Goal: Task Accomplishment & Management: Manage account settings

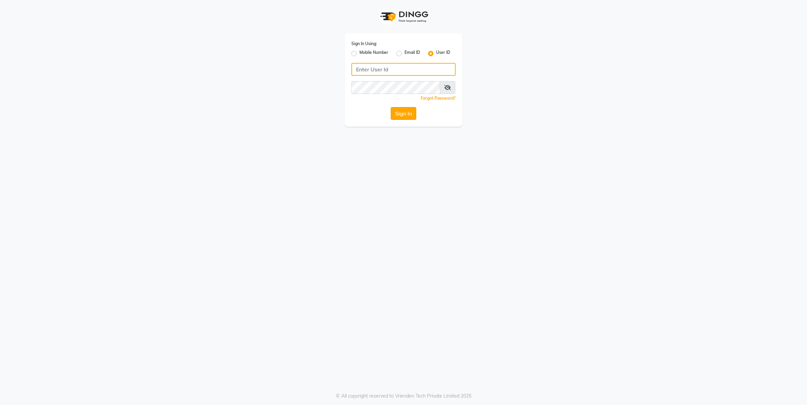
type input "[PERSON_NAME]"
click at [395, 110] on button "Sign In" at bounding box center [404, 113] width 26 height 13
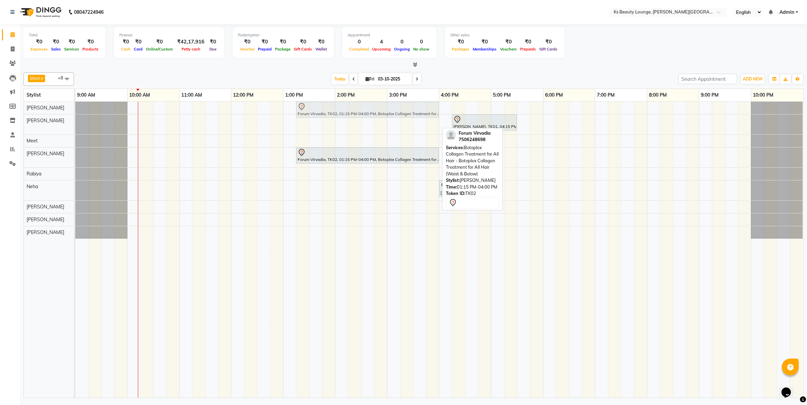
drag, startPoint x: 320, startPoint y: 126, endPoint x: 317, endPoint y: 116, distance: 10.5
click at [317, 116] on tbody "Forum Virvadia, TK02, 01:15 PM-04:00 PM, Botoplex Collagen Treatment for All Ha…" at bounding box center [439, 170] width 728 height 137
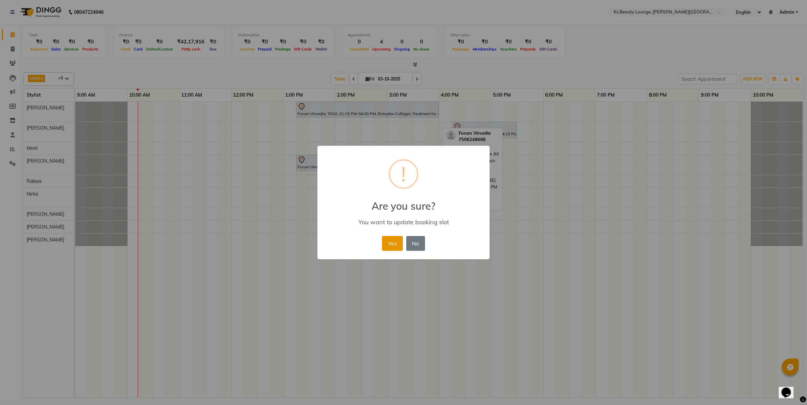
click at [387, 240] on button "Yes" at bounding box center [392, 243] width 21 height 15
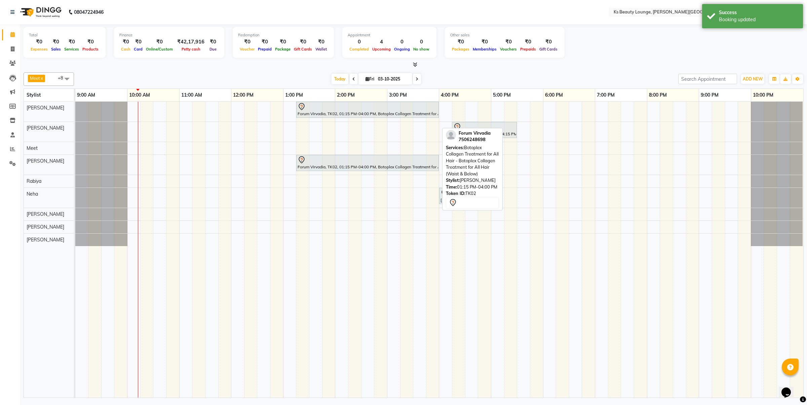
click at [198, 134] on div "Forum Virvadia, TK02, 01:15 PM-04:00 PM, Botoplex Collagen Treatment for All Ha…" at bounding box center [439, 250] width 728 height 296
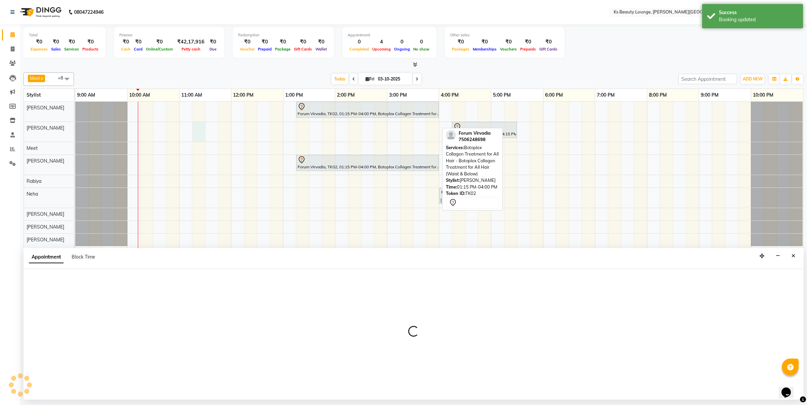
select select "61598"
select select "tentative"
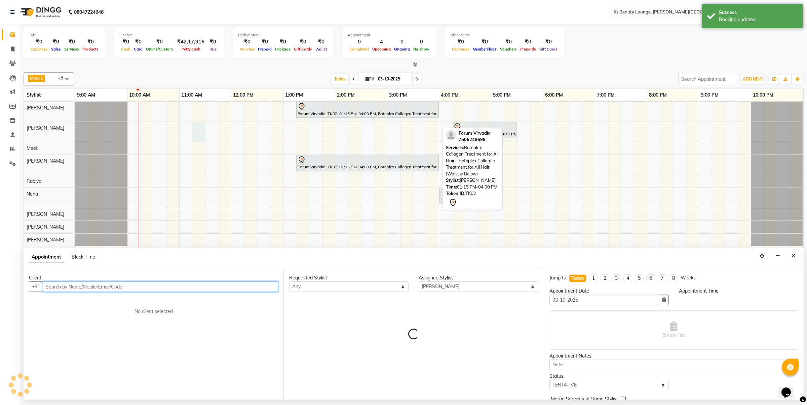
select select "675"
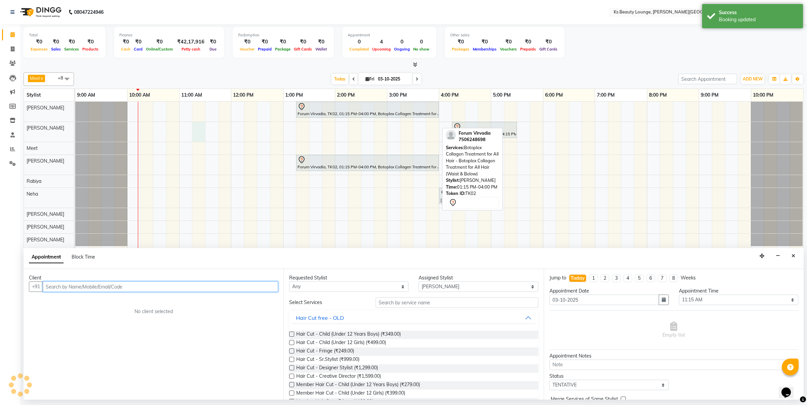
click at [135, 289] on input "text" at bounding box center [160, 286] width 235 height 10
click at [76, 287] on input "text" at bounding box center [160, 286] width 235 height 10
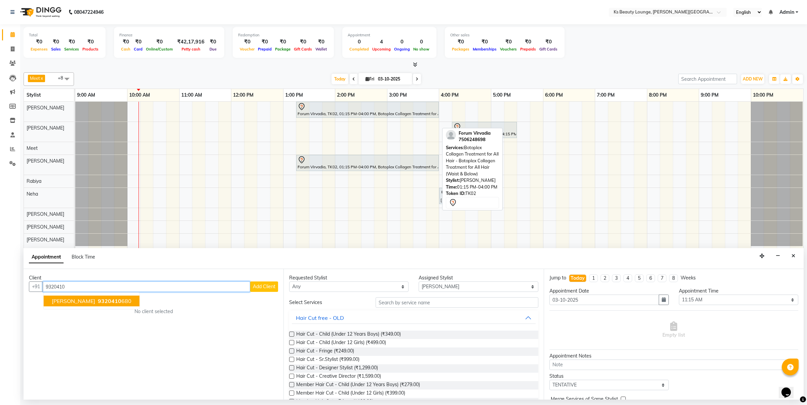
click at [91, 300] on span "[PERSON_NAME]" at bounding box center [73, 300] width 43 height 7
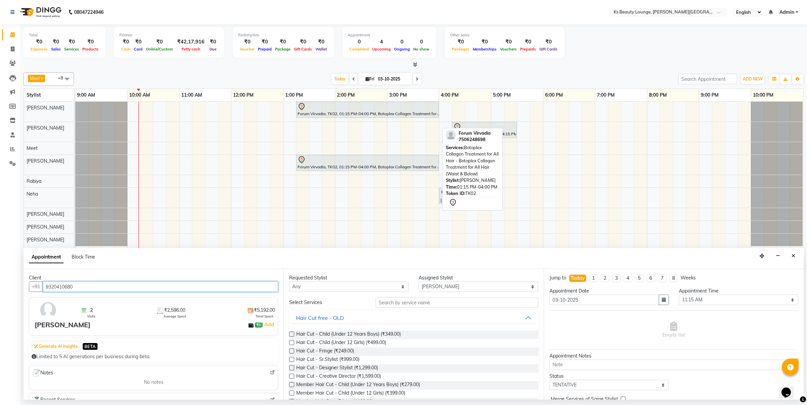
type input "9320410680"
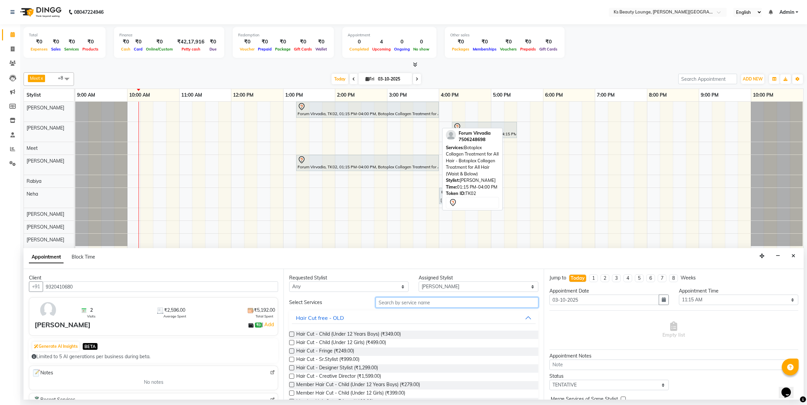
click at [445, 307] on input "text" at bounding box center [457, 302] width 163 height 10
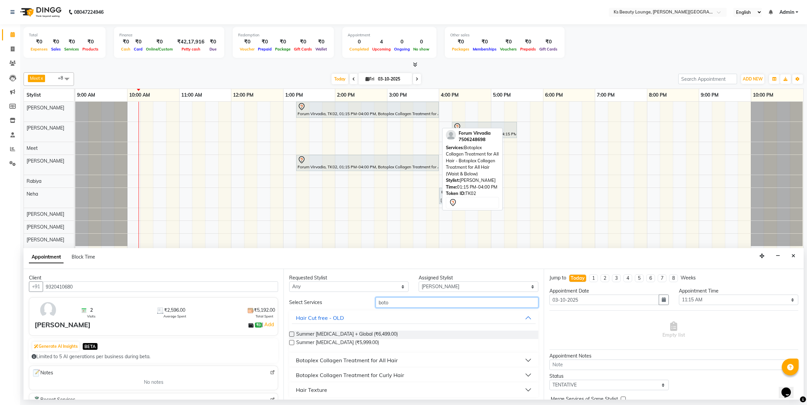
type input "boto"
click at [431, 358] on button "Botoplex Collagen Treatment for All Hair" at bounding box center [413, 360] width 243 height 12
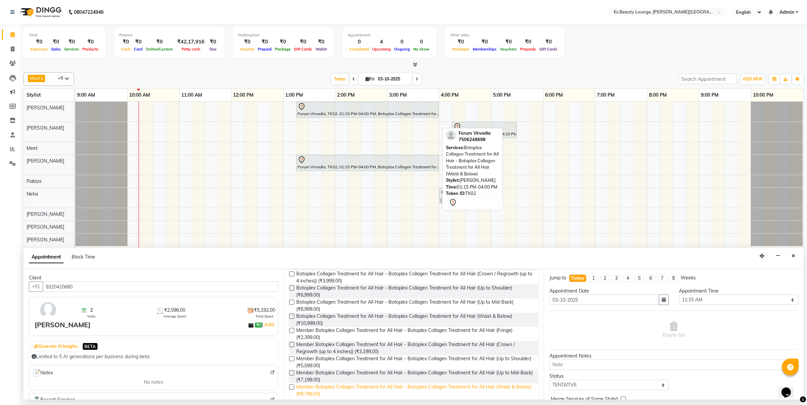
scroll to position [149, 0]
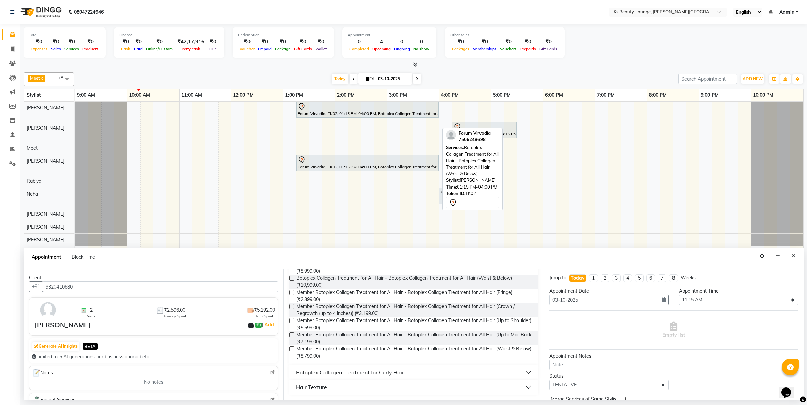
click at [315, 373] on div "Botoplex Collagen Treatment for Curly Hair" at bounding box center [350, 372] width 108 height 8
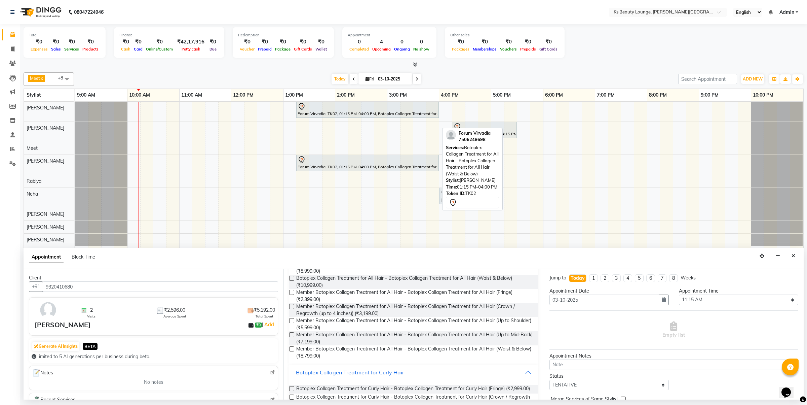
scroll to position [301, 0]
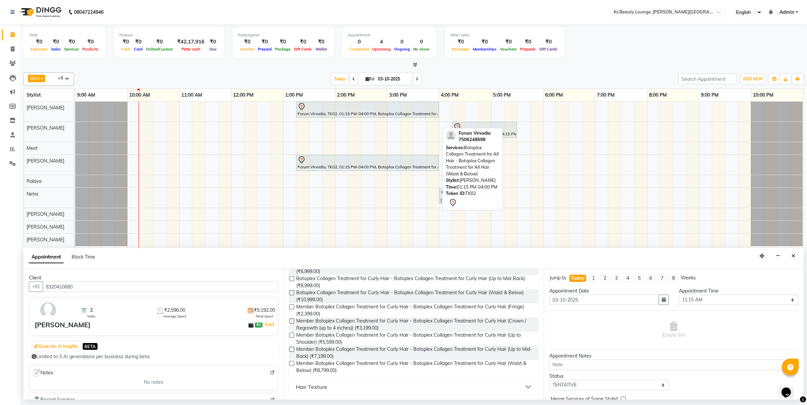
click at [292, 278] on label at bounding box center [291, 278] width 5 height 5
click at [292, 278] on input "checkbox" at bounding box center [291, 279] width 4 height 4
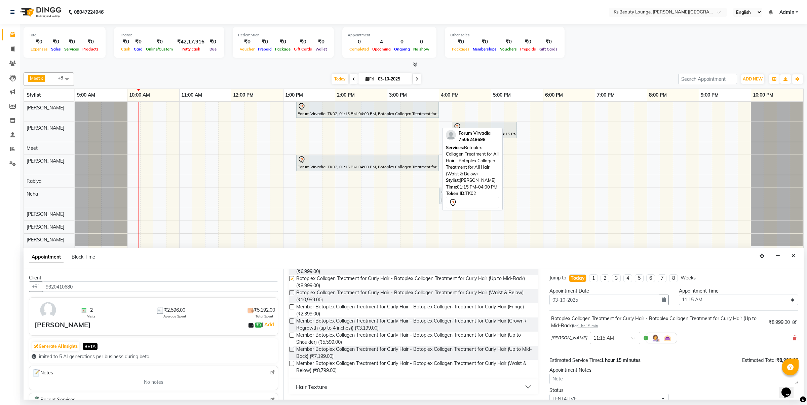
checkbox input "false"
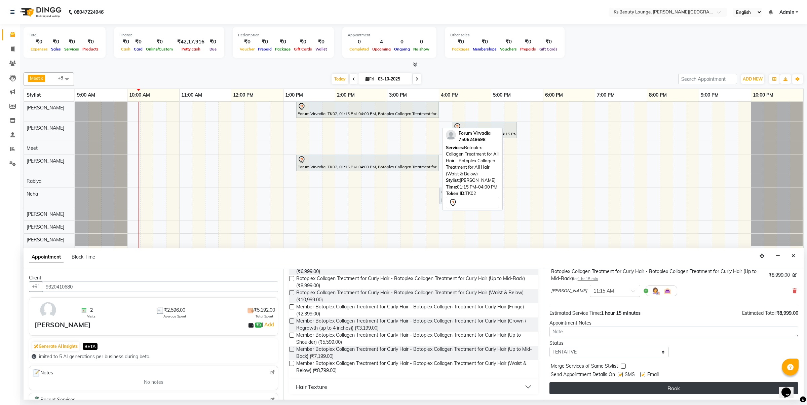
click at [614, 387] on button "Book" at bounding box center [673, 388] width 249 height 12
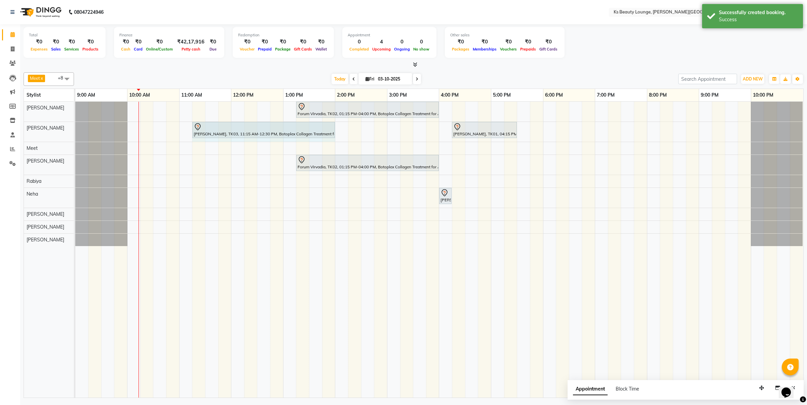
drag, startPoint x: 257, startPoint y: 128, endPoint x: 330, endPoint y: 131, distance: 73.7
click at [75, 131] on div "[PERSON_NAME], TK03, 11:15 AM-12:30 PM, Botoplex Collagen Treatment for Curly H…" at bounding box center [75, 132] width 0 height 20
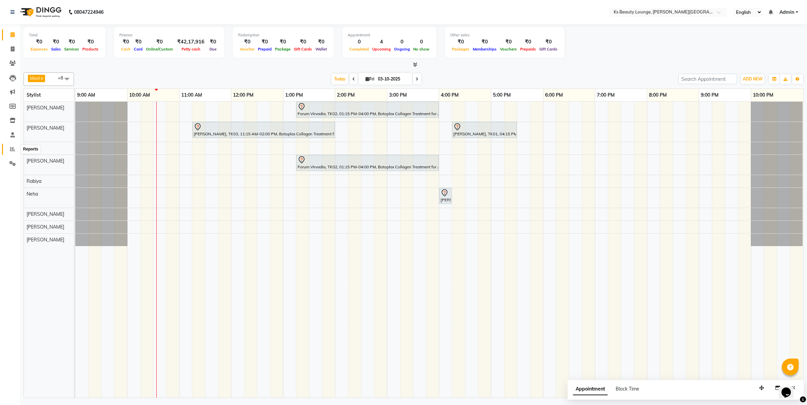
click at [17, 152] on span at bounding box center [13, 149] width 12 height 8
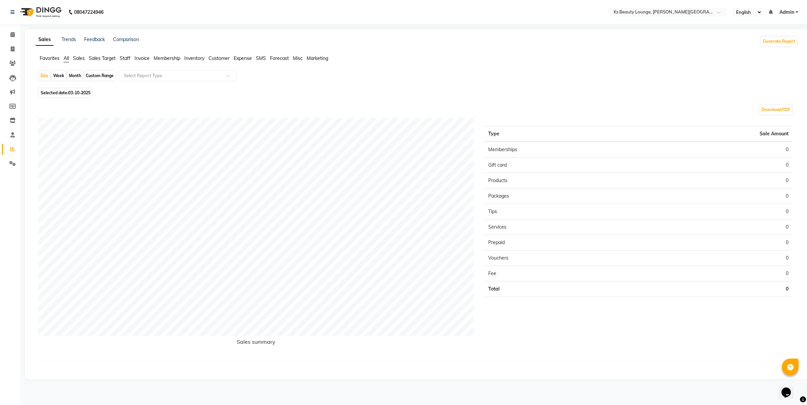
click at [162, 57] on span "Membership" at bounding box center [167, 58] width 27 height 6
click at [14, 165] on icon at bounding box center [12, 163] width 6 height 5
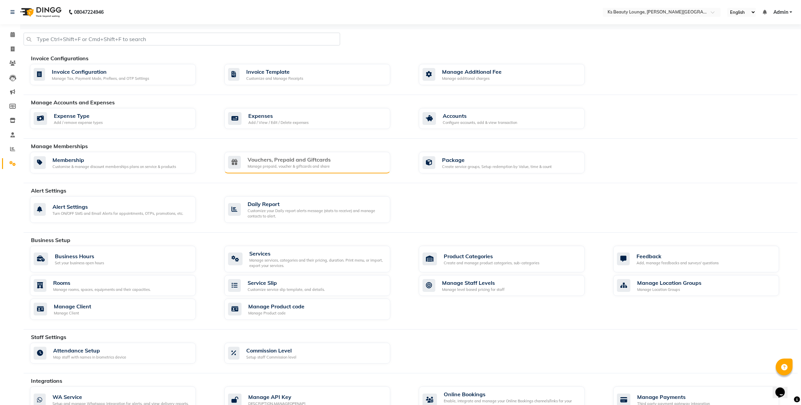
click at [286, 159] on div "Vouchers, Prepaid and Giftcards" at bounding box center [288, 159] width 83 height 8
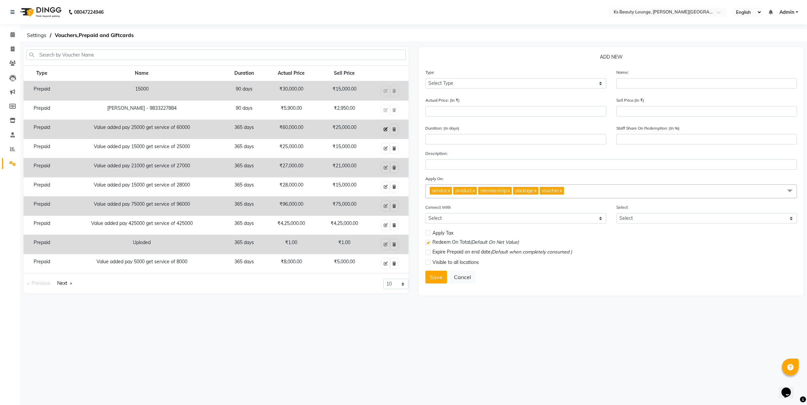
click at [387, 130] on icon at bounding box center [386, 129] width 4 height 4
select select "P"
type input "Value added pay 25000 get service of 60000"
type input "60000"
type input "25000"
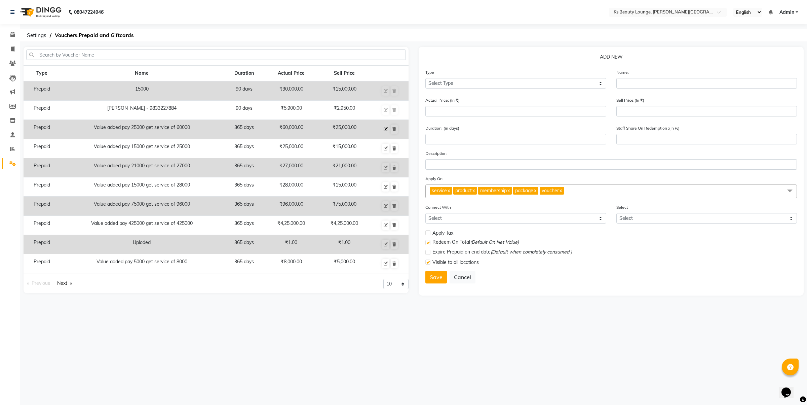
type input "365"
type input "42"
checkbox input "true"
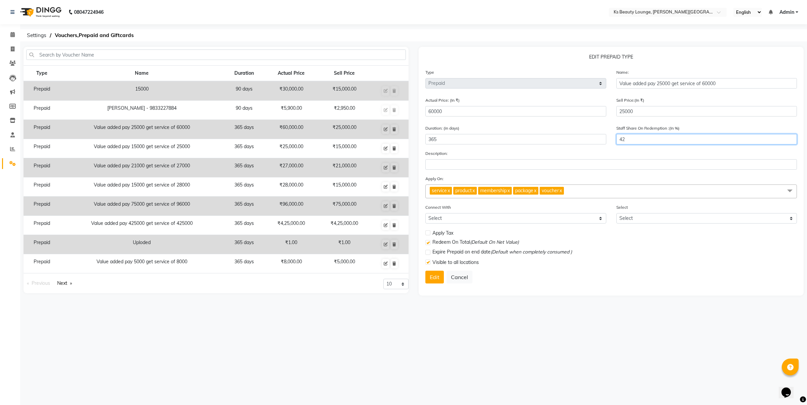
drag, startPoint x: 636, startPoint y: 138, endPoint x: 556, endPoint y: 149, distance: 80.4
click at [560, 148] on div "Duration: (in days) 365 Staff Share On Redemption :(In %) 42" at bounding box center [611, 136] width 382 height 25
type input "75"
click at [435, 276] on button "Edit" at bounding box center [434, 276] width 18 height 13
select select
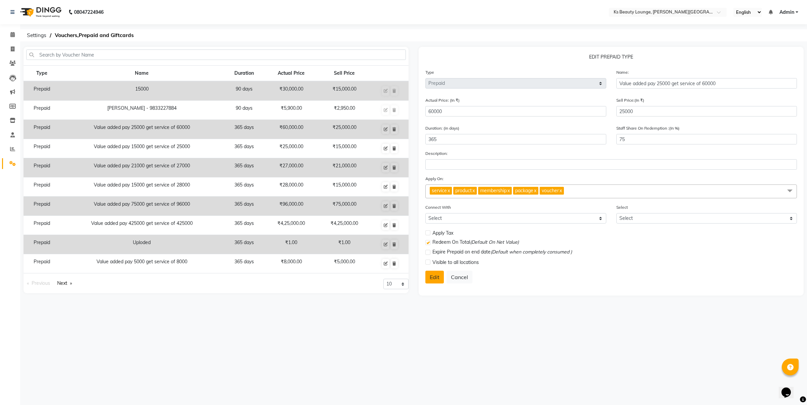
select select
checkbox input "false"
checkbox input "true"
checkbox input "false"
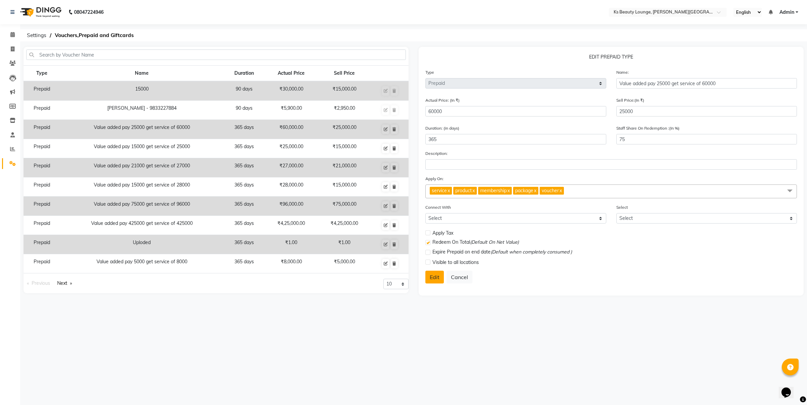
checkbox input "false"
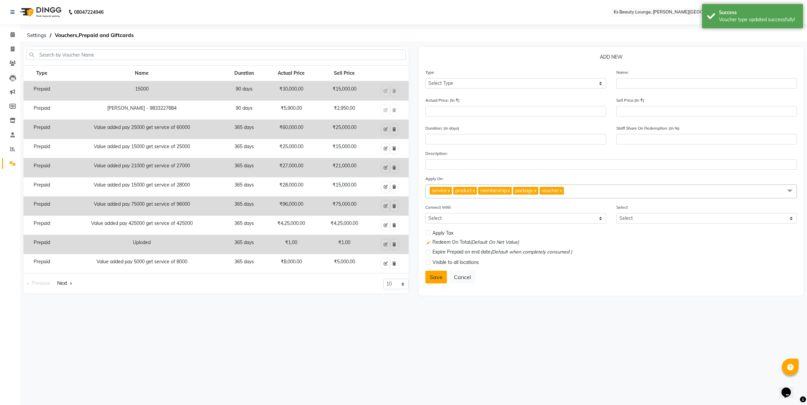
click at [432, 275] on button "Save" at bounding box center [436, 276] width 22 height 13
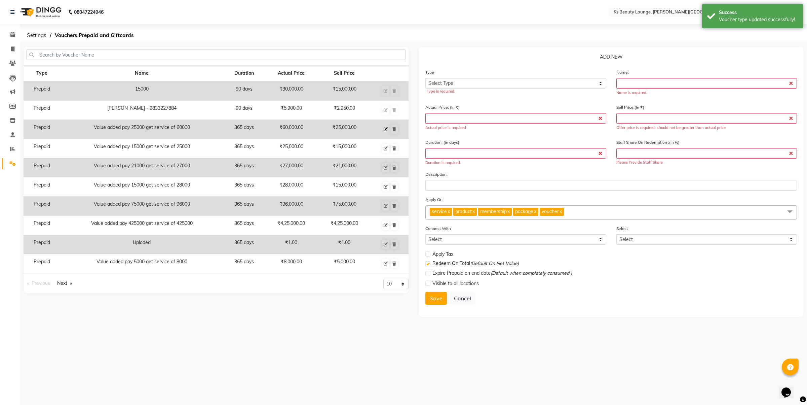
click at [387, 130] on icon at bounding box center [386, 129] width 4 height 4
select select "P"
type input "Value added pay 25000 get service of 60000"
type input "60000"
type input "25000"
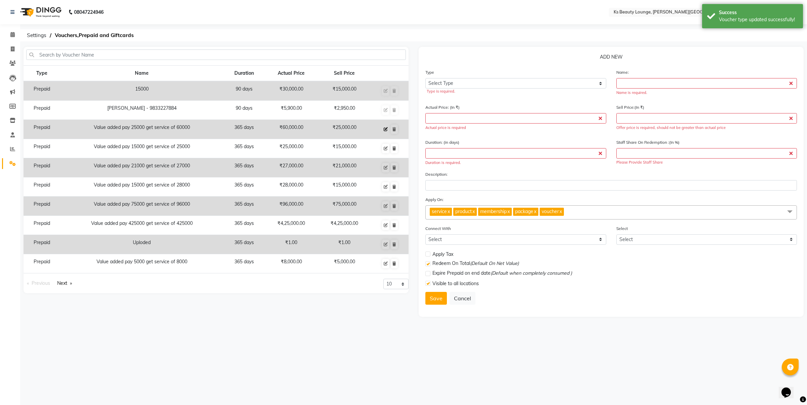
type input "365"
type input "75"
checkbox input "true"
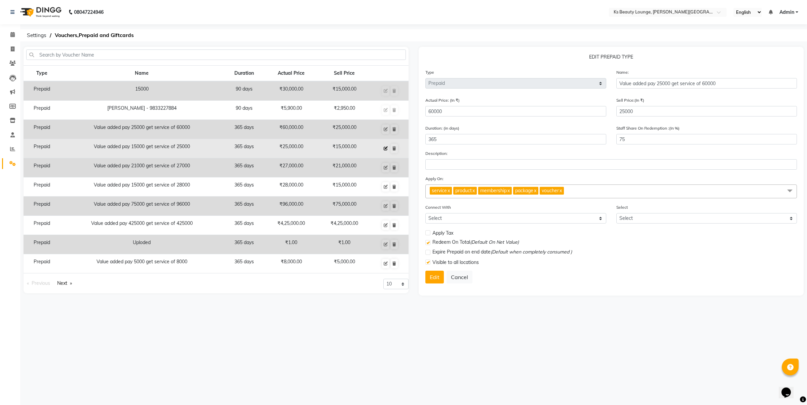
click at [384, 147] on icon at bounding box center [386, 148] width 4 height 4
type input "Value added pay 15000 get service of 25000"
type input "25000"
type input "15000"
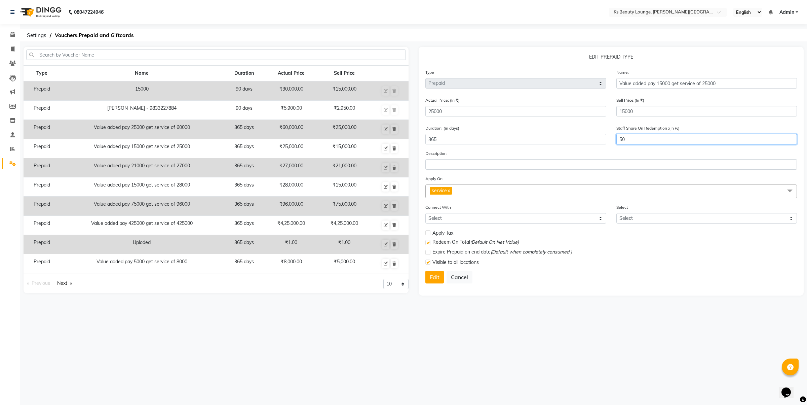
drag, startPoint x: 633, startPoint y: 142, endPoint x: 570, endPoint y: 138, distance: 63.0
click at [570, 138] on div "Duration: (in days) 365 Staff Share On Redemption :(In %) 50" at bounding box center [611, 136] width 382 height 25
type input "75"
click at [429, 273] on button "Edit" at bounding box center [434, 276] width 18 height 13
select select
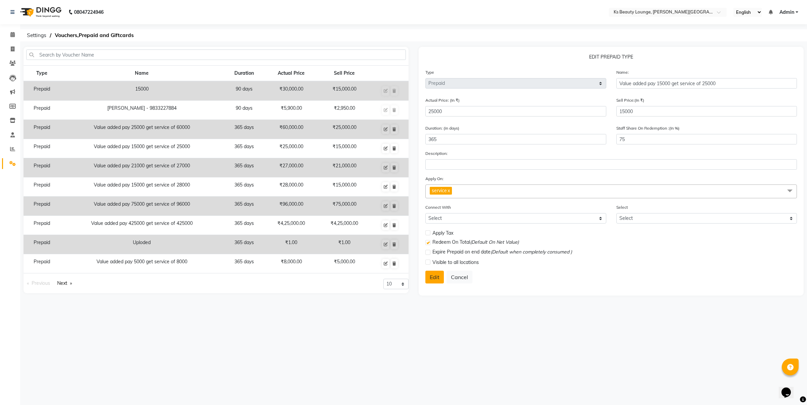
select select
checkbox input "false"
checkbox input "true"
checkbox input "false"
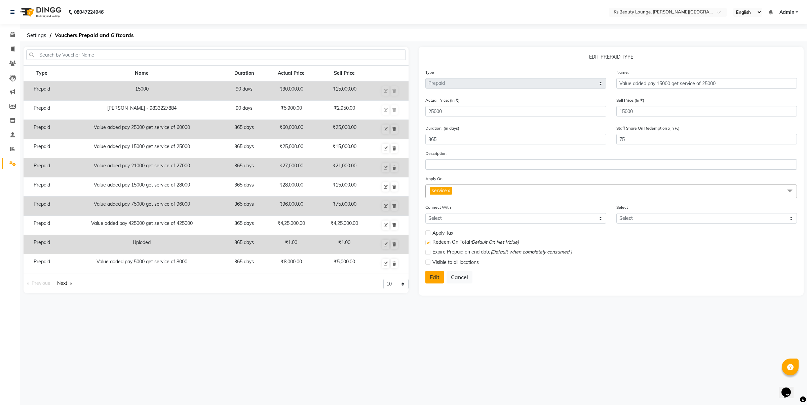
checkbox input "false"
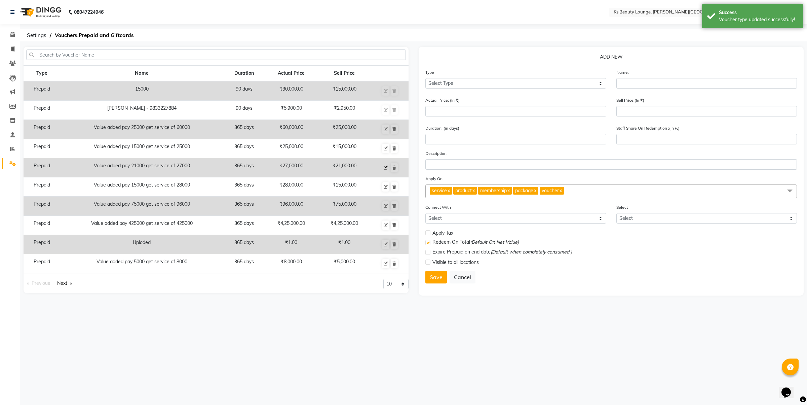
click at [387, 167] on icon at bounding box center [386, 167] width 4 height 4
select select "P"
type input "Value added pay 21000 get service of 27000"
type input "27000"
type input "21000"
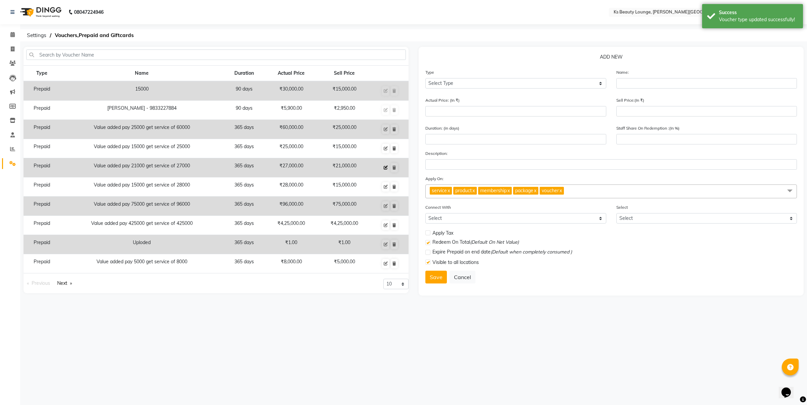
type input "365"
type input "78"
checkbox input "true"
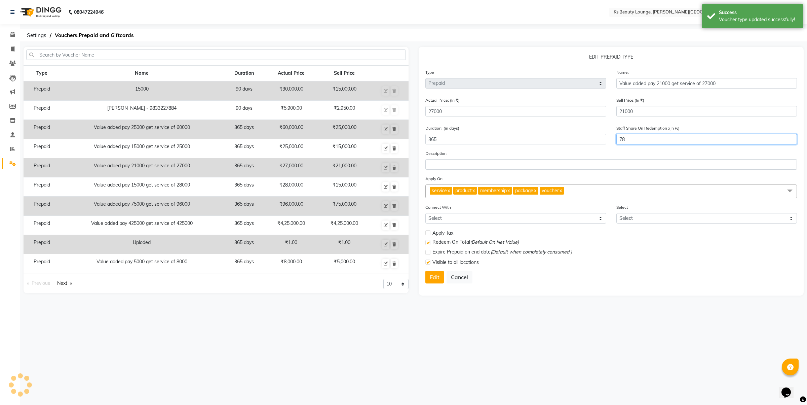
drag, startPoint x: 629, startPoint y: 137, endPoint x: 589, endPoint y: 138, distance: 40.4
click at [591, 138] on div "Duration: (in days) 365 Staff Share On Redemption :(In %) 78" at bounding box center [611, 136] width 382 height 25
type input "75"
click at [432, 276] on button "Edit" at bounding box center [434, 276] width 18 height 13
select select
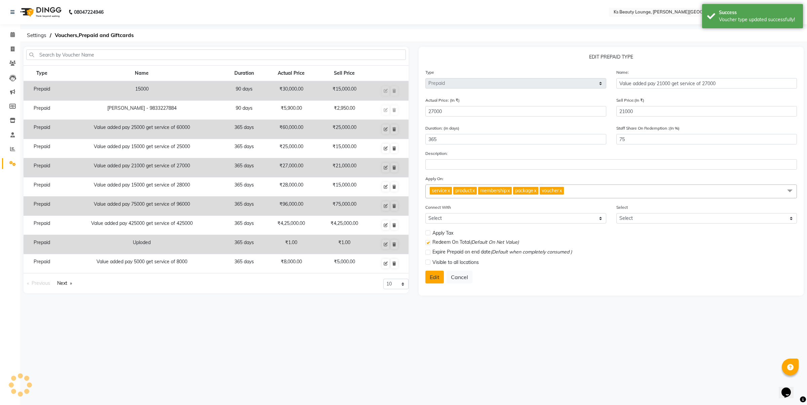
select select
checkbox input "false"
checkbox input "true"
checkbox input "false"
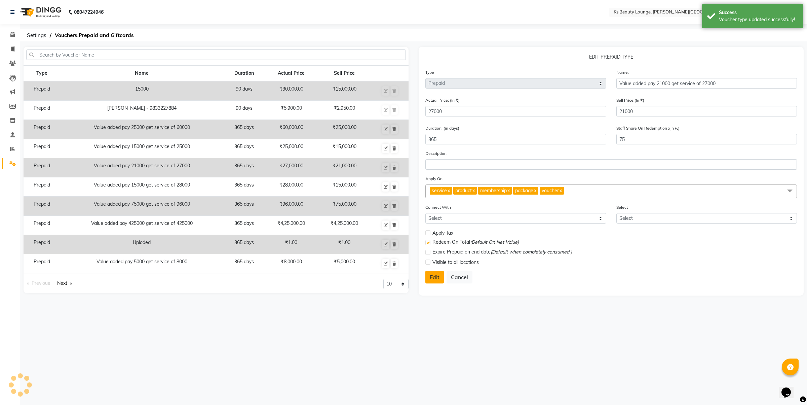
checkbox input "false"
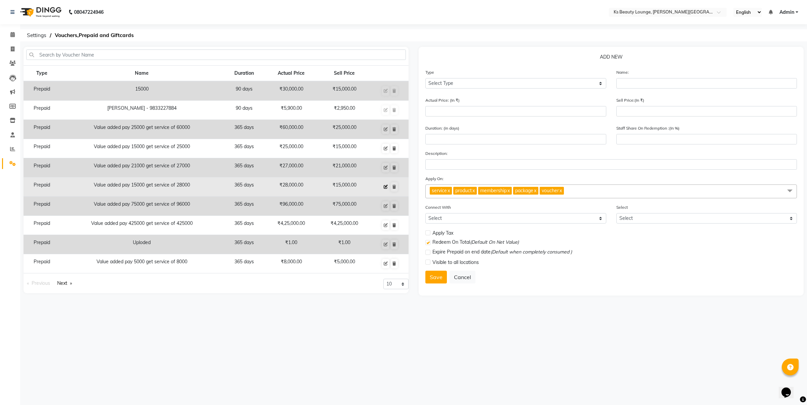
click at [389, 184] on button at bounding box center [385, 186] width 7 height 9
select select "P"
type input "Value added pay 15000 get service of 28000"
type input "28000"
type input "15000"
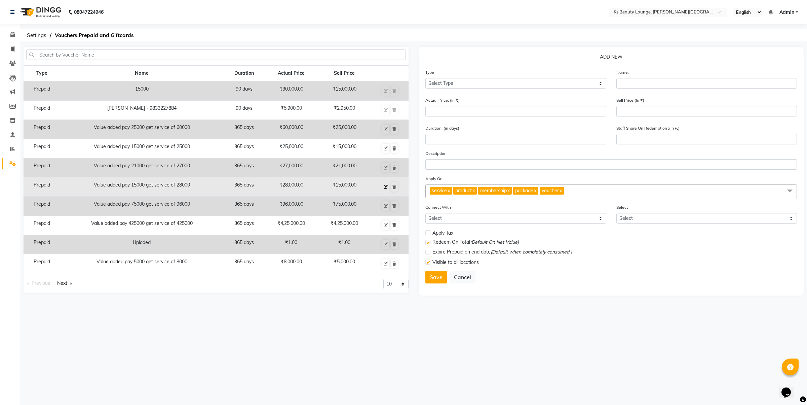
type input "365"
type input "54"
checkbox input "true"
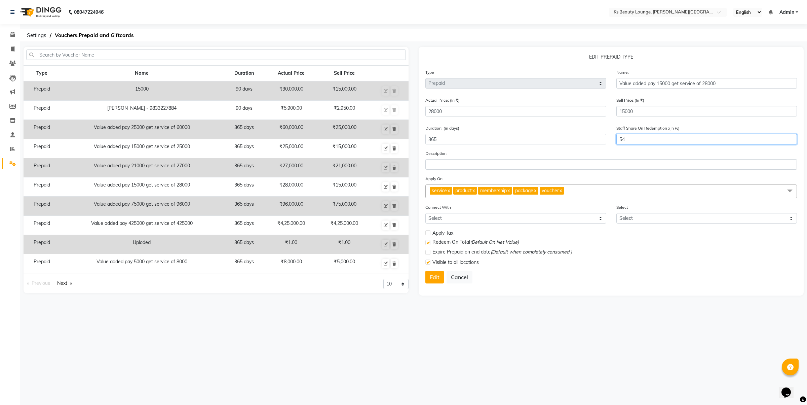
drag, startPoint x: 635, startPoint y: 142, endPoint x: 485, endPoint y: 150, distance: 150.5
click at [486, 150] on form "Type Select Type Voucher Prepaid Gift Card Name: Value added pay 15000 get serv…" at bounding box center [611, 179] width 372 height 220
type input "75"
click at [429, 273] on button "Edit" at bounding box center [434, 276] width 18 height 13
select select
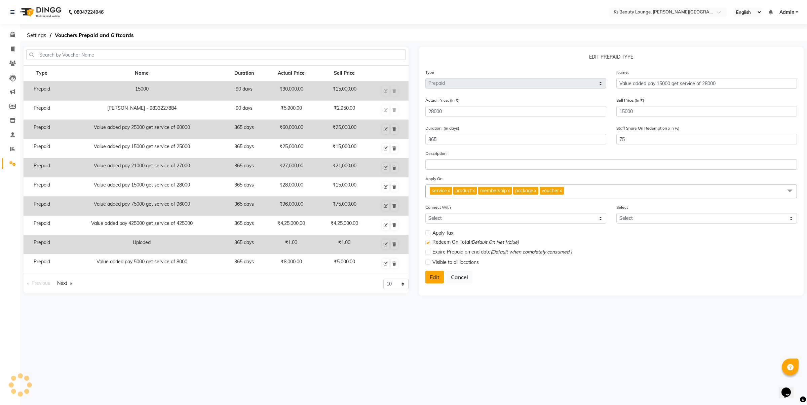
select select
checkbox input "false"
checkbox input "true"
checkbox input "false"
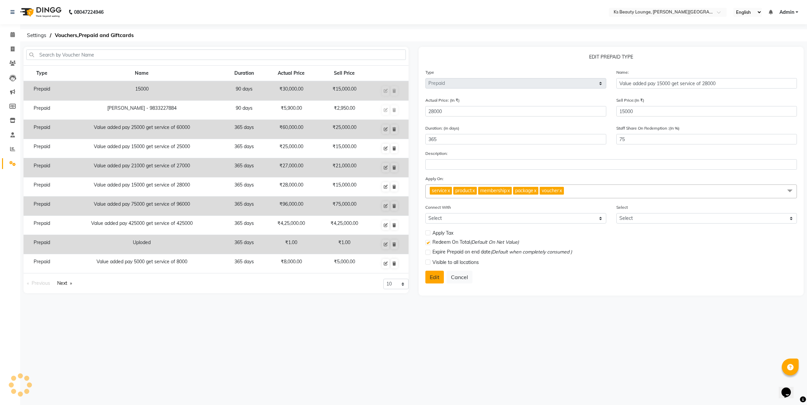
checkbox input "false"
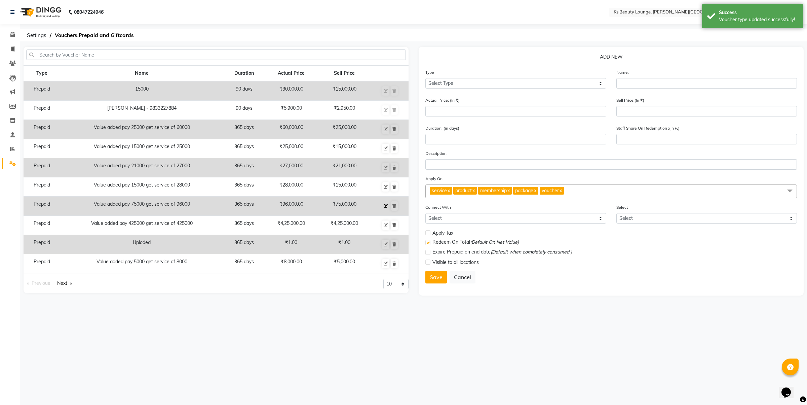
click at [384, 205] on icon at bounding box center [386, 206] width 4 height 4
select select "P"
type input "Value added pay 75000 get service of 96000"
type input "96000"
type input "75000"
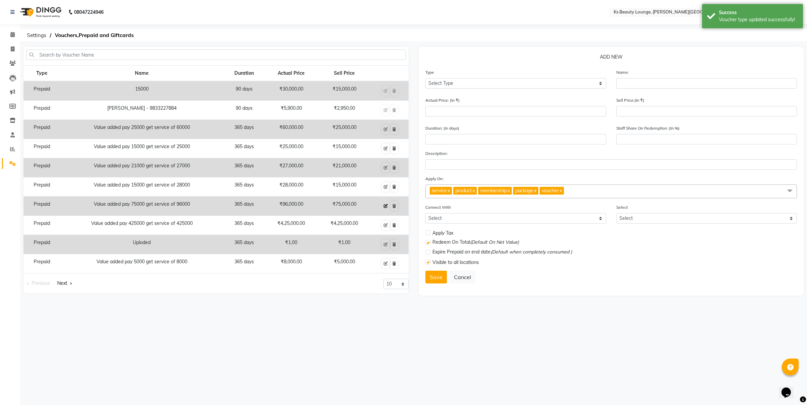
type input "365"
type input "78"
checkbox input "true"
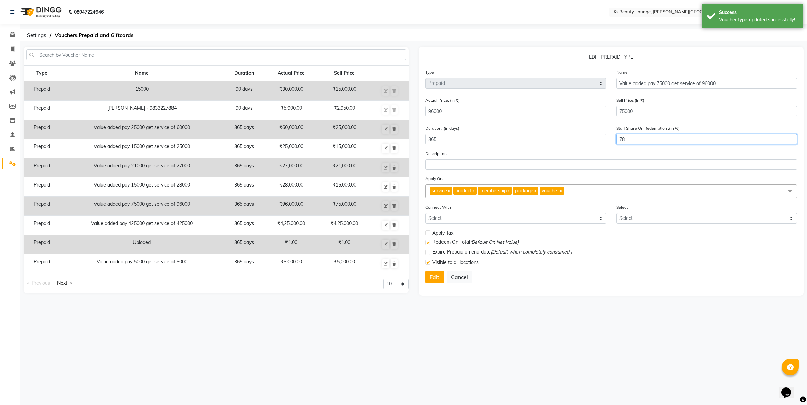
drag, startPoint x: 634, startPoint y: 141, endPoint x: 505, endPoint y: 129, distance: 129.0
click at [521, 132] on div "Duration: (in days) 365 Staff Share On Redemption :(In %) 78" at bounding box center [611, 136] width 382 height 25
type input "75"
click at [425, 271] on button "Edit" at bounding box center [434, 276] width 18 height 13
select select
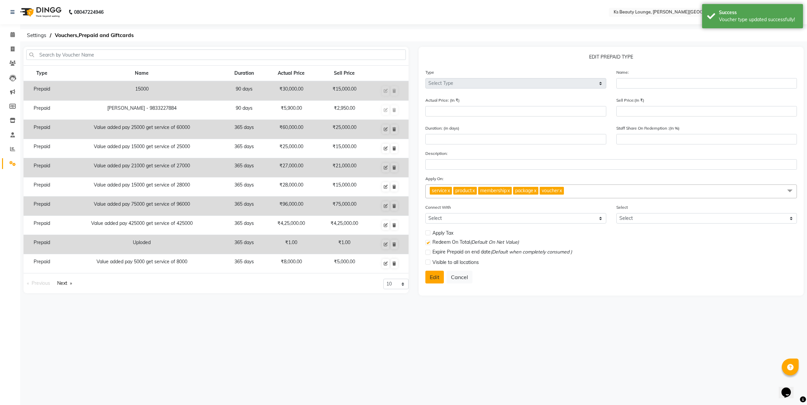
select select
checkbox input "false"
checkbox input "true"
checkbox input "false"
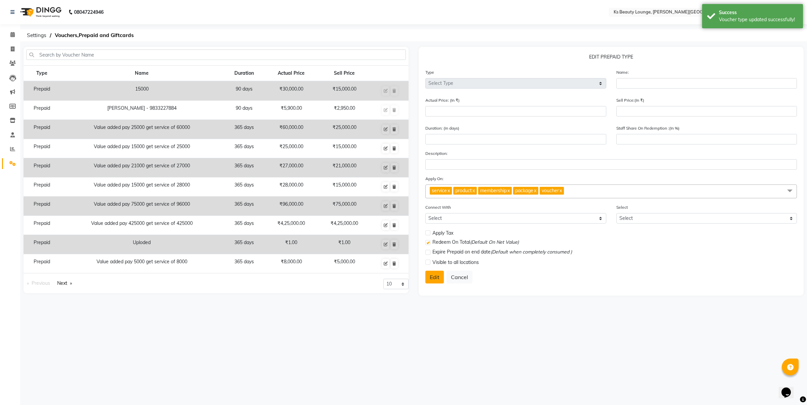
checkbox input "false"
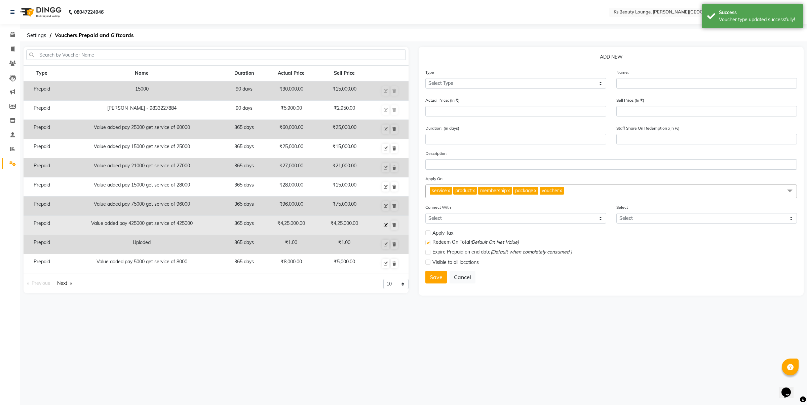
click at [387, 224] on icon at bounding box center [386, 225] width 4 height 4
select select "P"
type input "Value added pay 425000 get service of 425000"
type input "425000"
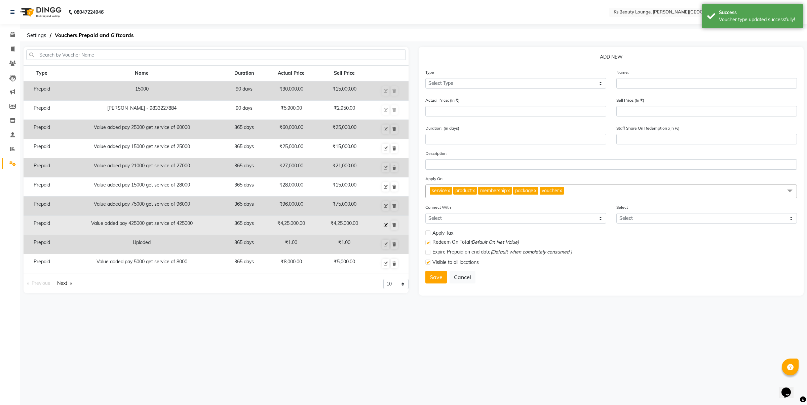
type input "365"
type input "100"
checkbox input "true"
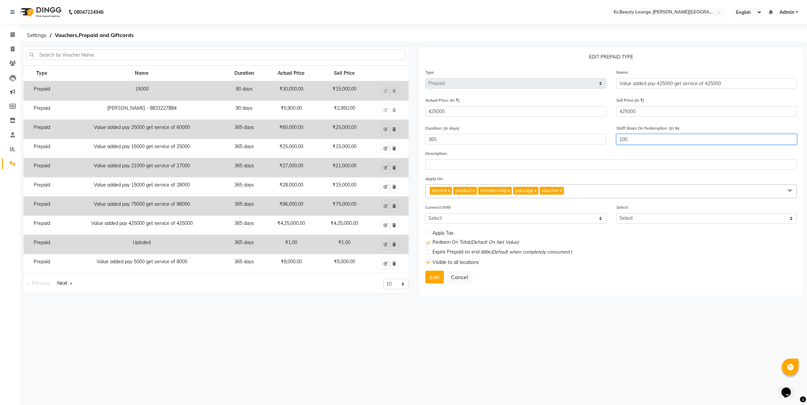
drag, startPoint x: 637, startPoint y: 139, endPoint x: 567, endPoint y: 133, distance: 70.2
click at [567, 133] on div "Duration: (in days) 365 Staff Share On Redemption :(In %) 100" at bounding box center [611, 136] width 382 height 25
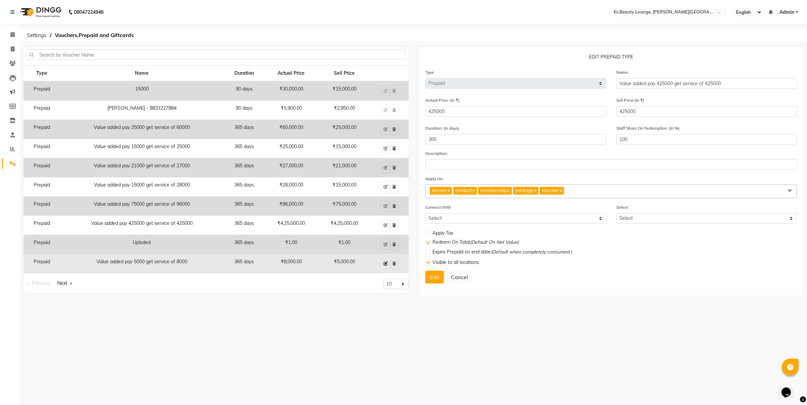
click at [383, 262] on button at bounding box center [385, 263] width 7 height 9
type input "Value added pay 5000 get service of 8000"
type input "8000"
type input "5000"
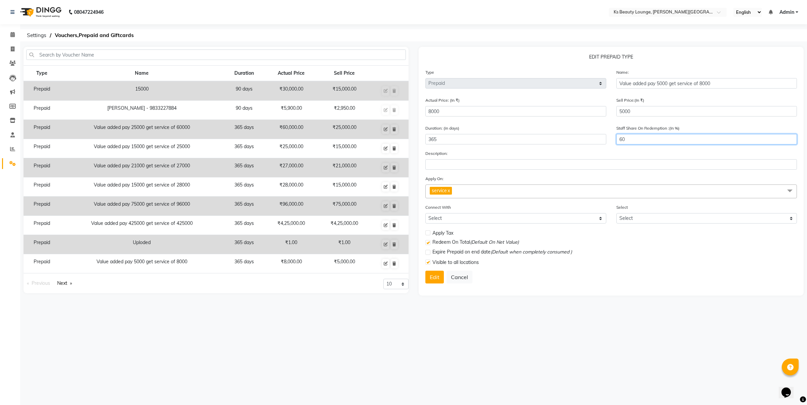
drag, startPoint x: 652, startPoint y: 137, endPoint x: 483, endPoint y: 131, distance: 169.6
click at [487, 131] on div "Duration: (in days) 365 Staff Share On Redemption :(In %) 60" at bounding box center [611, 136] width 382 height 25
type input "75"
click at [439, 277] on button "Edit" at bounding box center [434, 276] width 18 height 13
select select
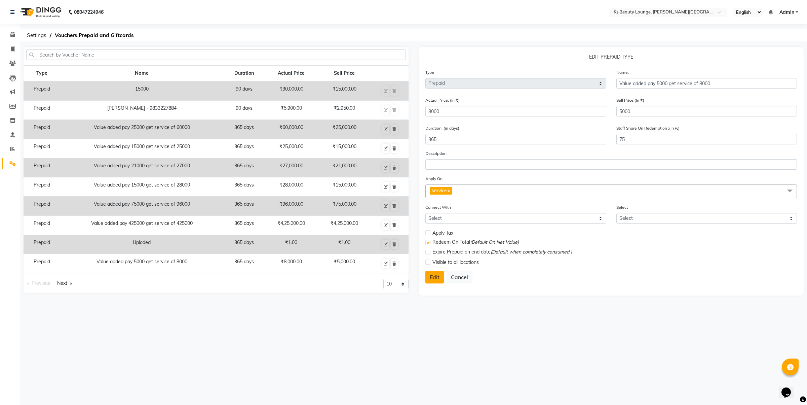
select select
checkbox input "false"
checkbox input "true"
checkbox input "false"
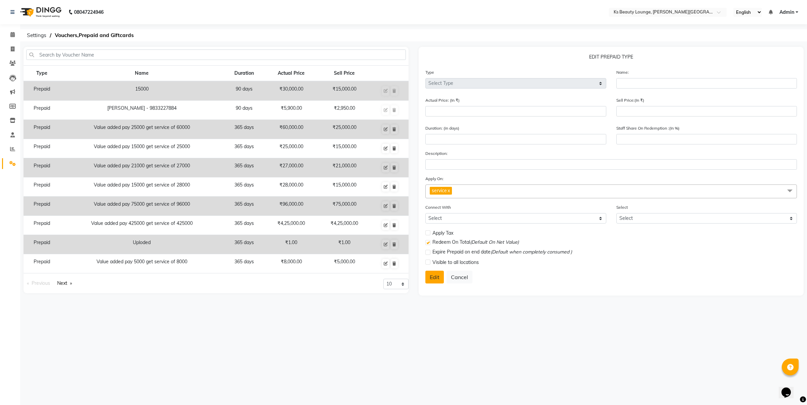
checkbox input "false"
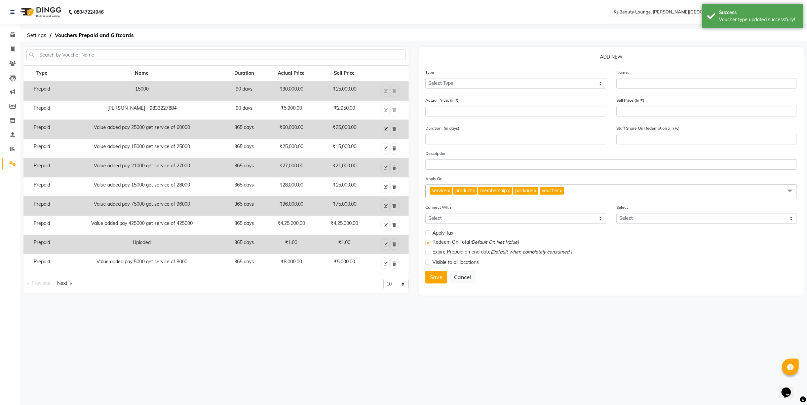
click at [386, 128] on icon at bounding box center [386, 129] width 4 height 4
select select "P"
type input "Value added pay 25000 get service of 60000"
type input "60000"
type input "25000"
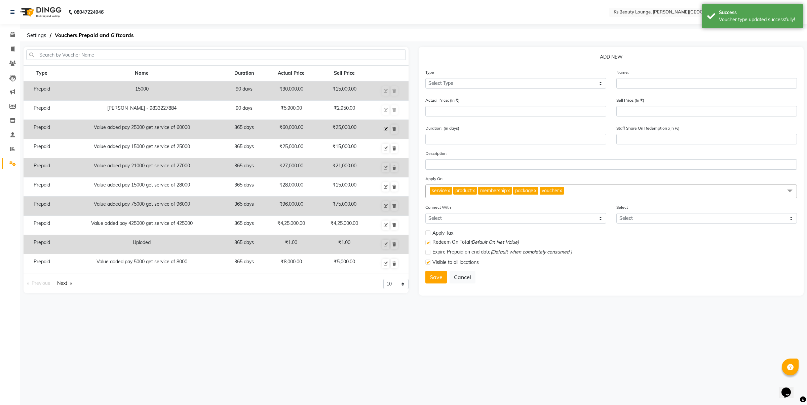
type input "365"
type input "75"
checkbox input "true"
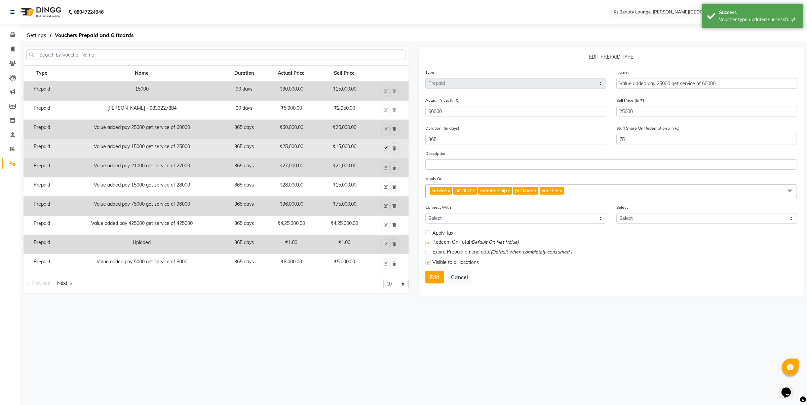
click at [387, 148] on icon at bounding box center [386, 148] width 4 height 4
type input "Value added pay 15000 get service of 25000"
type input "25000"
type input "15000"
type input "75"
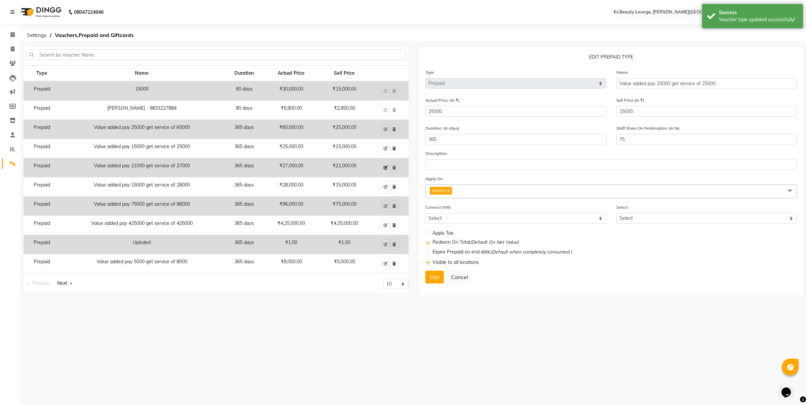
click at [384, 168] on icon at bounding box center [386, 167] width 4 height 4
type input "Value added pay 21000 get service of 27000"
type input "27000"
type input "21000"
type input "75"
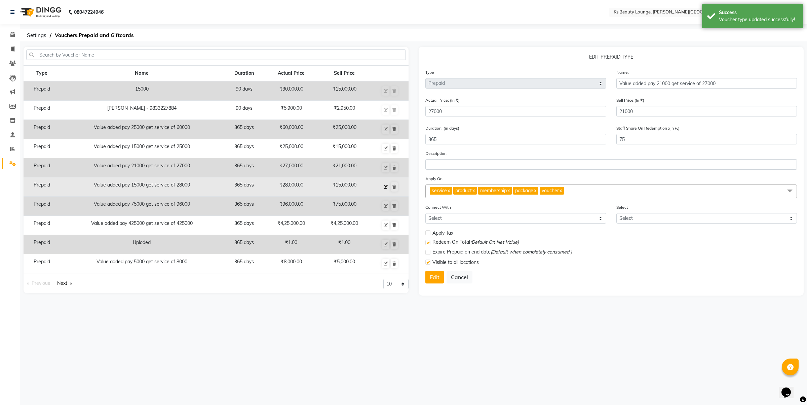
click at [383, 187] on button at bounding box center [385, 186] width 7 height 9
type input "Value added pay 15000 get service of 28000"
type input "28000"
type input "15000"
type input "75"
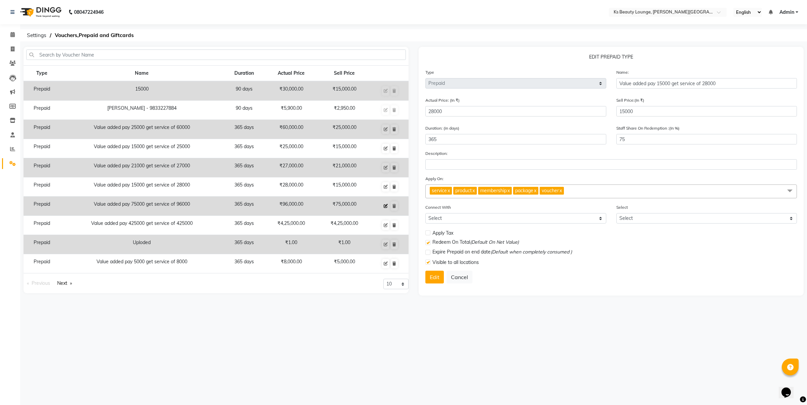
click at [387, 207] on icon at bounding box center [386, 206] width 4 height 4
type input "Value added pay 75000 get service of 96000"
type input "96000"
type input "75000"
type input "75"
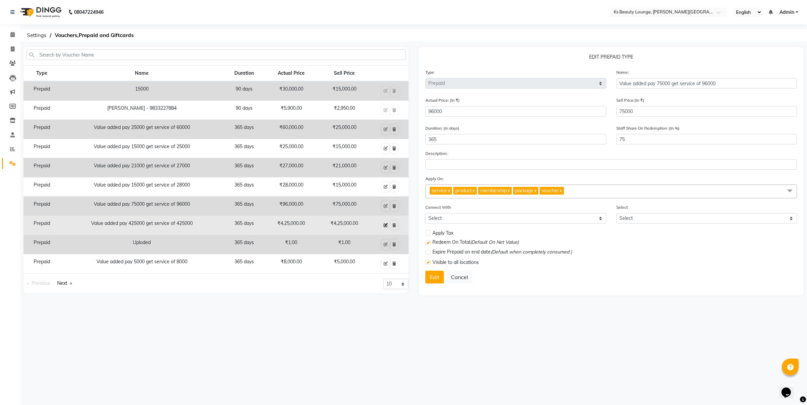
click at [385, 226] on icon at bounding box center [386, 225] width 4 height 4
type input "Value added pay 425000 get service of 425000"
type input "425000"
type input "100"
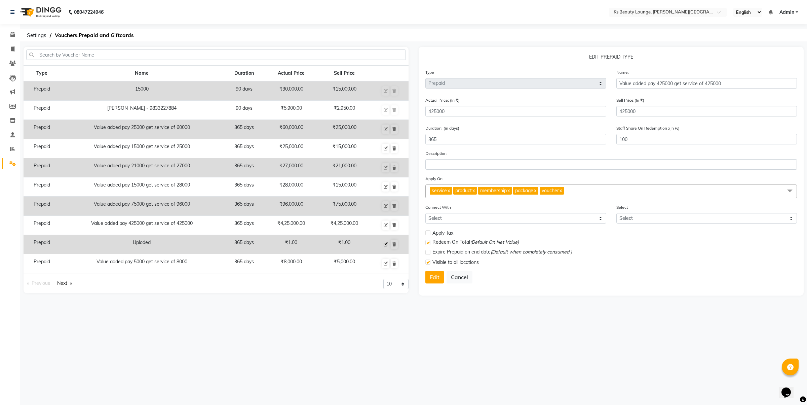
click at [385, 246] on icon at bounding box center [386, 244] width 4 height 4
type input "Uploded"
type input "1"
type input "100"
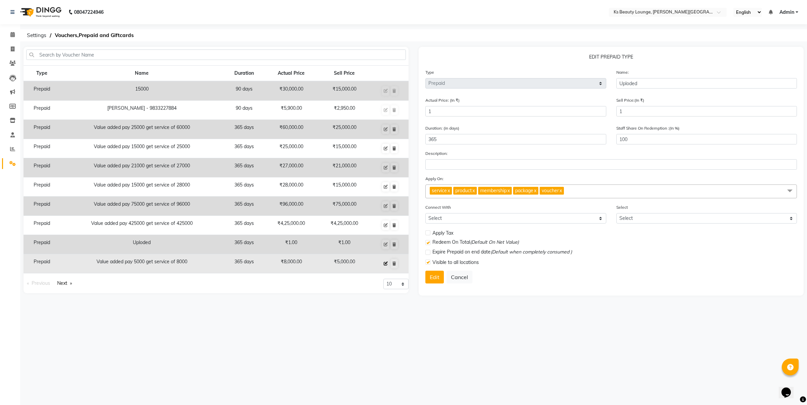
click at [384, 261] on icon at bounding box center [386, 263] width 4 height 4
type input "Value added pay 5000 get service of 8000"
type input "8000"
type input "5000"
type input "75"
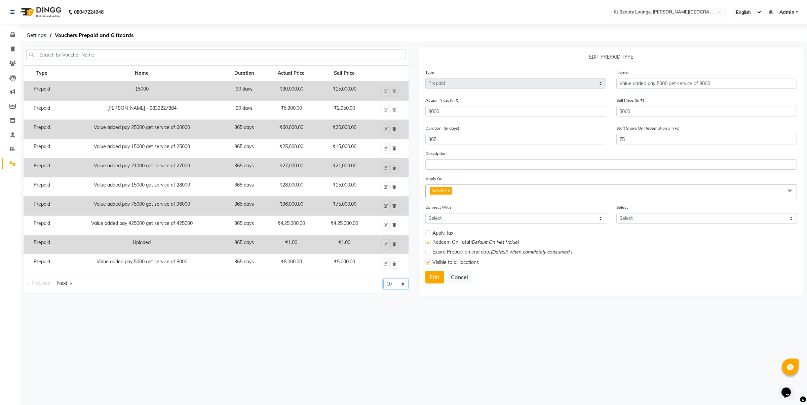
click at [399, 284] on select "10 20 50 100" at bounding box center [395, 283] width 25 height 10
click at [65, 283] on link "Next page" at bounding box center [65, 282] width 22 height 9
click at [387, 91] on icon at bounding box center [385, 91] width 4 height 4
type input "23939"
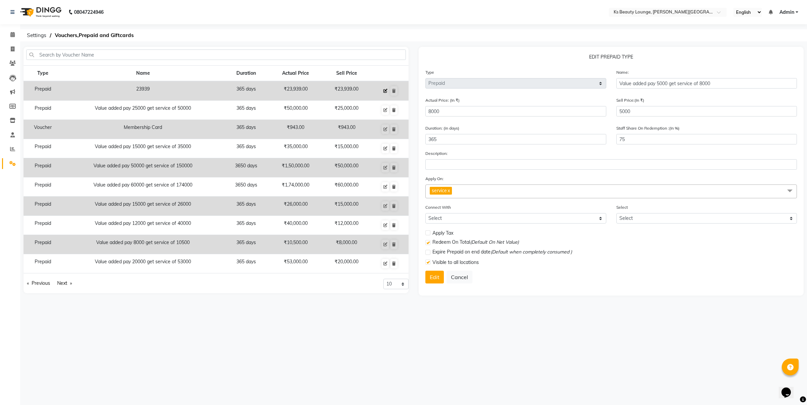
type input "23939"
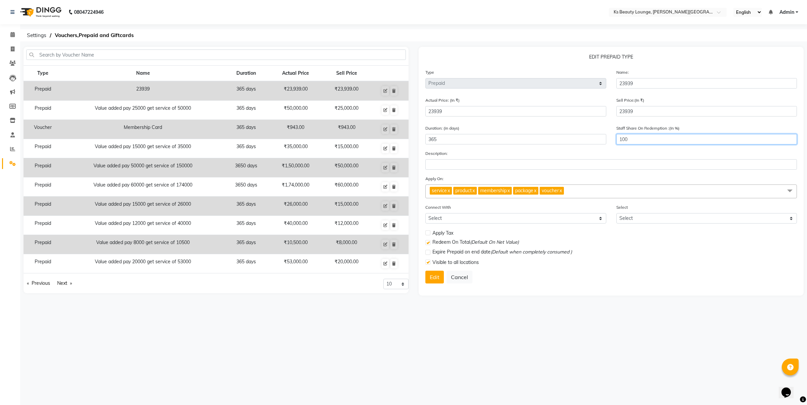
drag, startPoint x: 641, startPoint y: 140, endPoint x: 497, endPoint y: 132, distance: 144.8
click at [498, 132] on div "Duration: (in days) 365 Staff Share On Redemption :(In %) 100" at bounding box center [611, 136] width 382 height 25
type input "75"
click at [434, 278] on button "Edit" at bounding box center [434, 276] width 18 height 13
select select
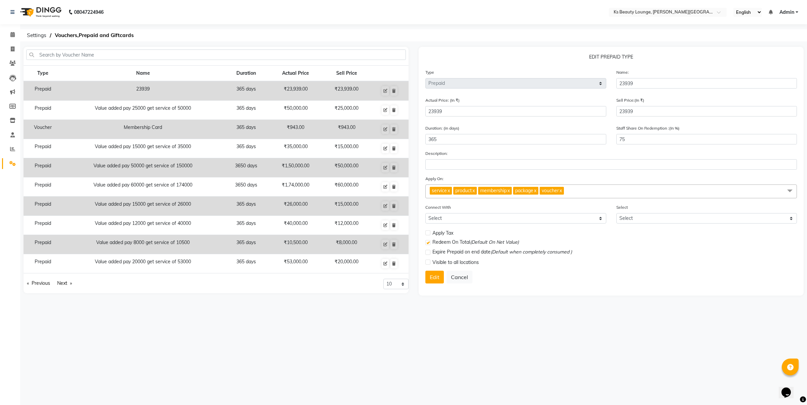
select select
checkbox input "false"
checkbox input "true"
checkbox input "false"
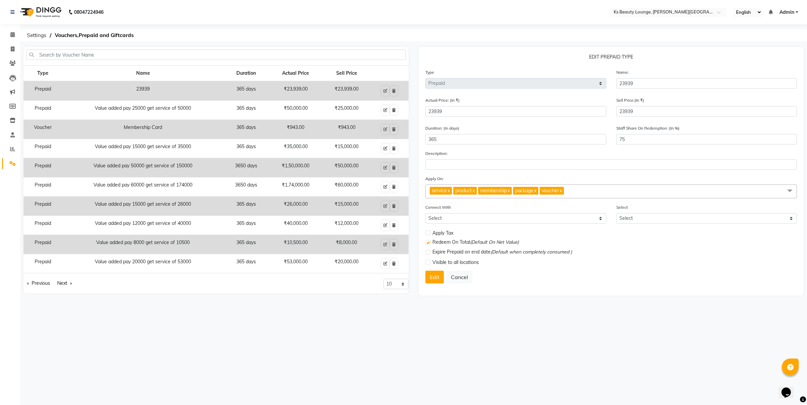
checkbox input "false"
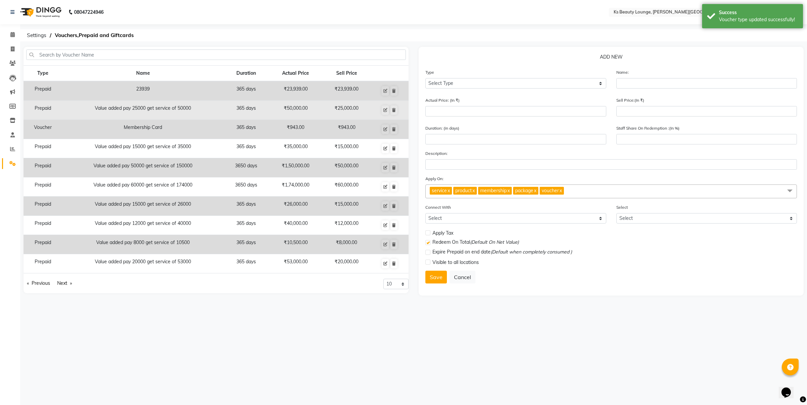
click at [385, 115] on span at bounding box center [385, 110] width 9 height 11
click at [386, 110] on icon at bounding box center [385, 110] width 4 height 4
select select "P"
type input "Value added pay 25000 get service of 50000"
type input "50000"
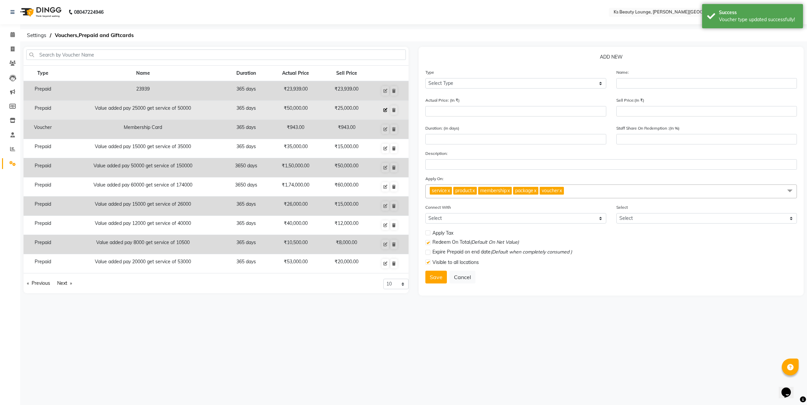
type input "25000"
type input "365"
type input "100"
checkbox input "true"
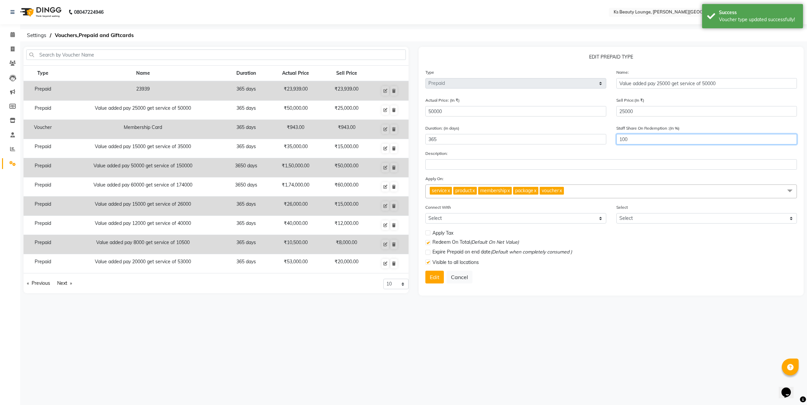
drag, startPoint x: 637, startPoint y: 137, endPoint x: 510, endPoint y: 137, distance: 127.1
click at [511, 137] on div "Duration: (in days) 365 Staff Share On Redemption :(In %) 100" at bounding box center [611, 136] width 382 height 25
type input "75"
click at [432, 274] on button "Edit" at bounding box center [434, 276] width 18 height 13
select select
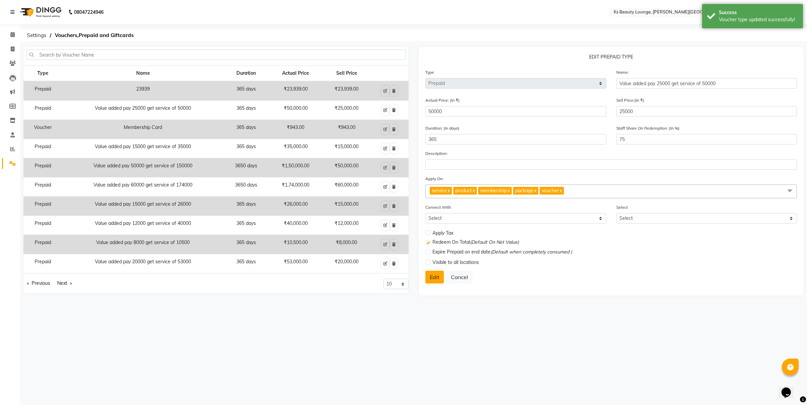
select select
click at [383, 128] on button at bounding box center [385, 128] width 7 height 9
drag, startPoint x: 641, startPoint y: 138, endPoint x: 553, endPoint y: 133, distance: 87.3
click at [554, 133] on div "Duration: (in days) 365 Staff Share On Redemption :(In %) 100" at bounding box center [611, 136] width 382 height 25
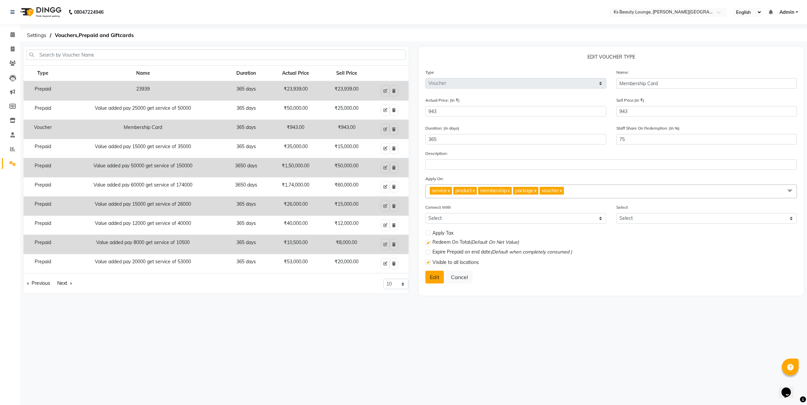
click at [433, 279] on button "Edit" at bounding box center [434, 276] width 18 height 13
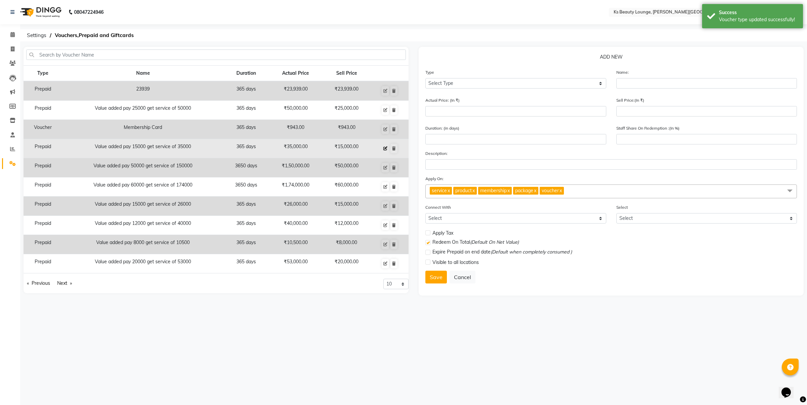
click at [384, 151] on button at bounding box center [385, 148] width 7 height 9
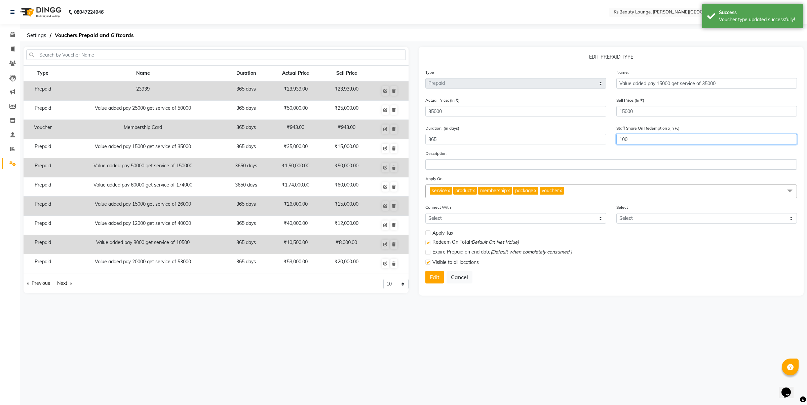
drag, startPoint x: 641, startPoint y: 136, endPoint x: 494, endPoint y: 136, distance: 146.6
click at [497, 135] on div "Duration: (in days) 365 Staff Share On Redemption :(In %) 100" at bounding box center [611, 136] width 382 height 25
click at [432, 276] on button "Edit" at bounding box center [434, 276] width 18 height 13
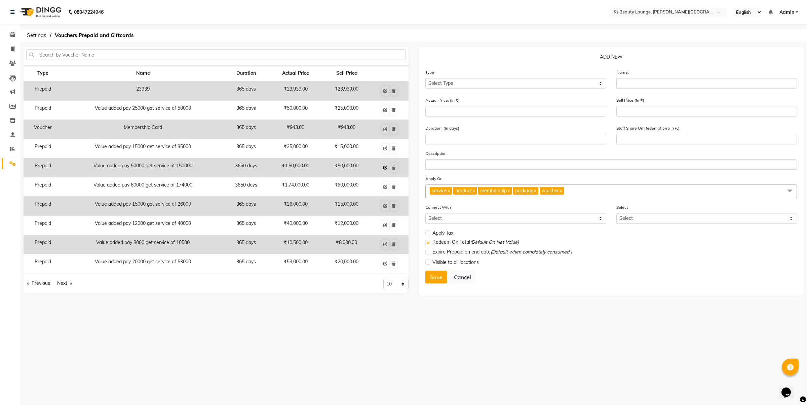
click at [386, 167] on icon at bounding box center [385, 167] width 4 height 4
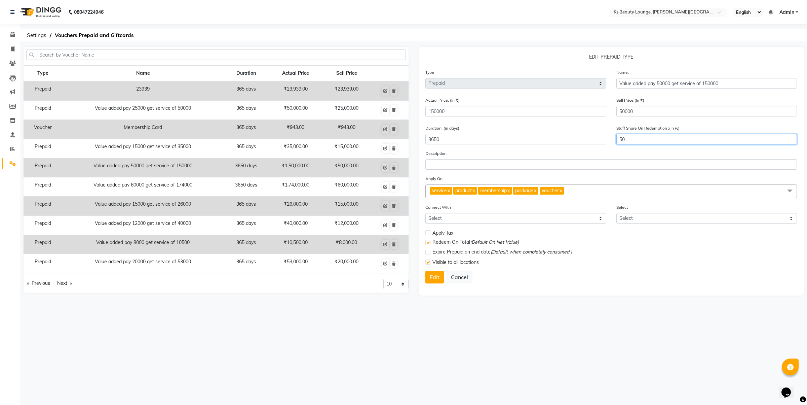
drag, startPoint x: 616, startPoint y: 143, endPoint x: 610, endPoint y: 143, distance: 5.7
click at [613, 143] on div "Staff Share On Redemption :(In %) 50" at bounding box center [706, 136] width 191 height 25
click at [436, 280] on button "Edit" at bounding box center [434, 276] width 18 height 13
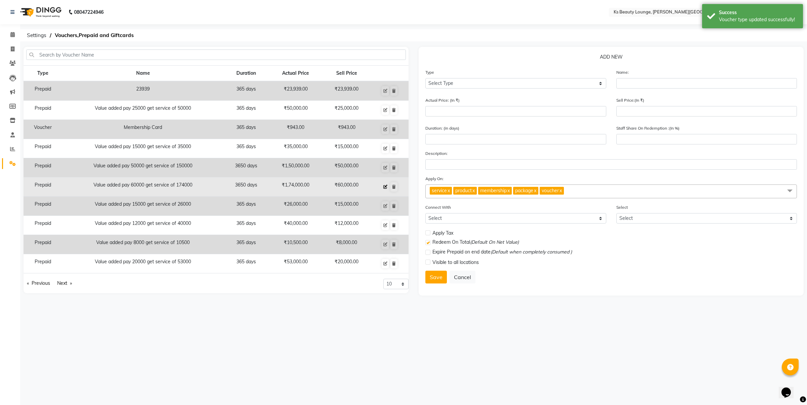
click at [387, 187] on icon at bounding box center [385, 187] width 4 height 4
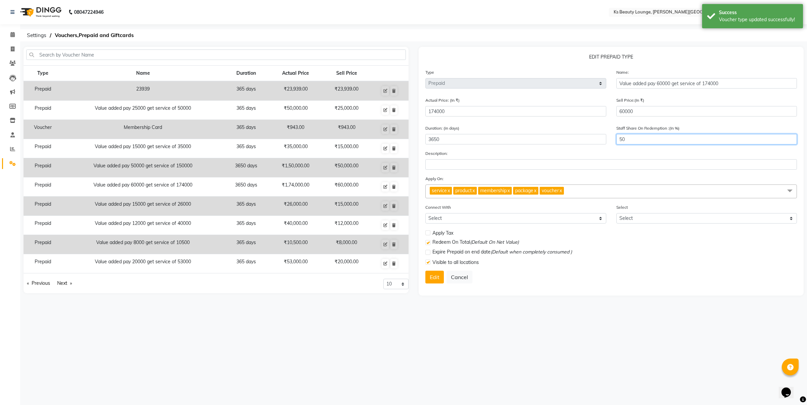
drag, startPoint x: 641, startPoint y: 137, endPoint x: 555, endPoint y: 137, distance: 85.7
click at [563, 137] on div "Duration: (in days) 3650 Staff Share On Redemption :(In %) 50" at bounding box center [611, 136] width 382 height 25
click at [434, 275] on button "Edit" at bounding box center [434, 276] width 18 height 13
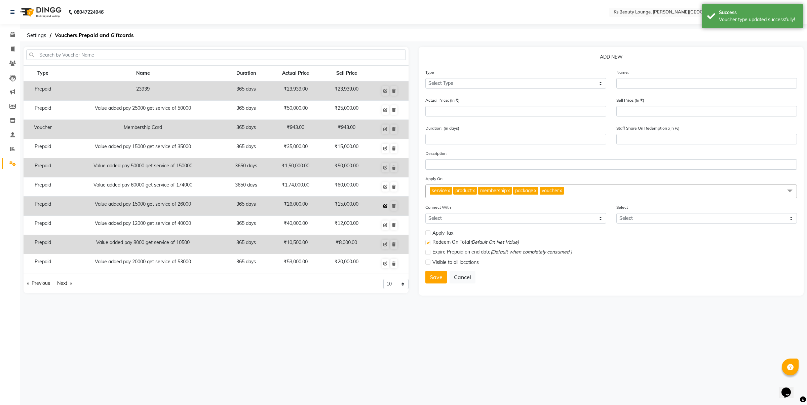
click at [384, 204] on icon at bounding box center [385, 206] width 4 height 4
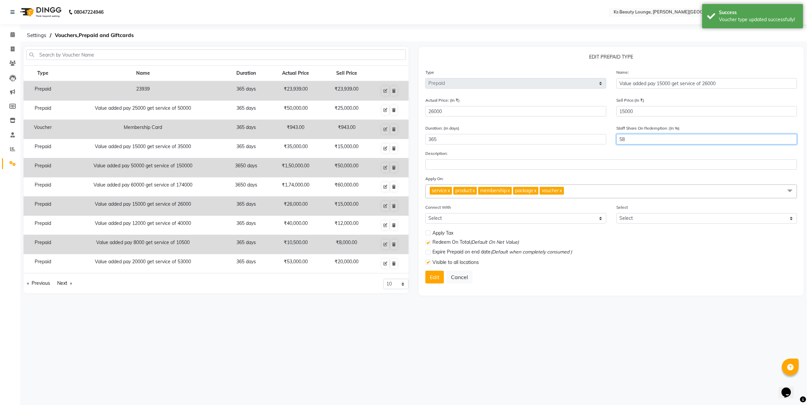
drag, startPoint x: 658, startPoint y: 142, endPoint x: 547, endPoint y: 138, distance: 111.0
click at [547, 138] on div "Duration: (in days) 365 Staff Share On Redemption :(In %) 58" at bounding box center [611, 136] width 382 height 25
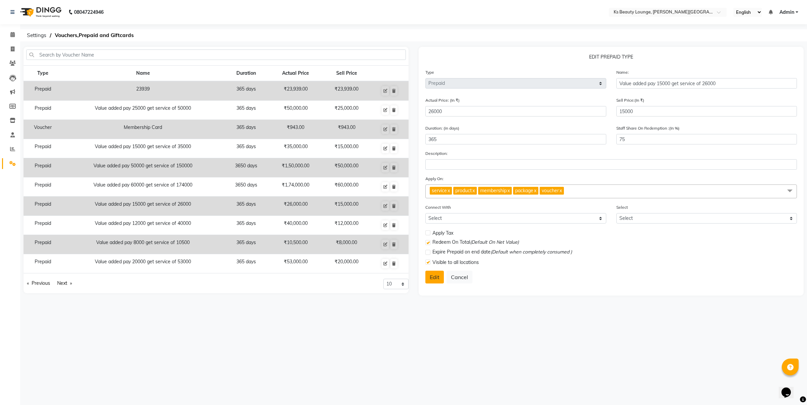
click at [426, 275] on button "Edit" at bounding box center [434, 276] width 18 height 13
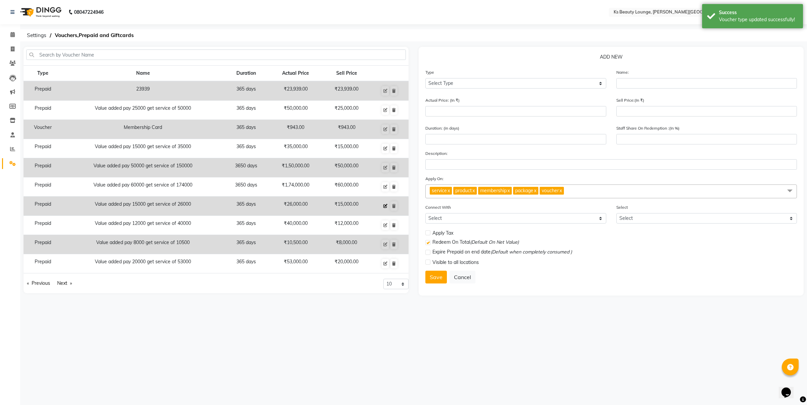
click at [383, 204] on button at bounding box center [385, 205] width 7 height 9
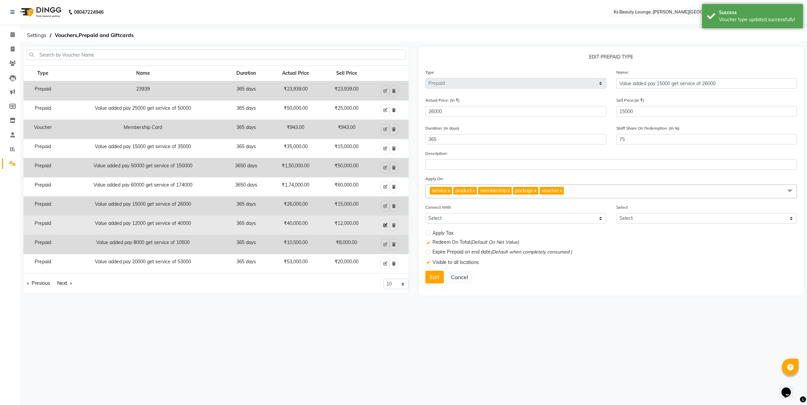
click at [386, 225] on icon at bounding box center [385, 225] width 4 height 4
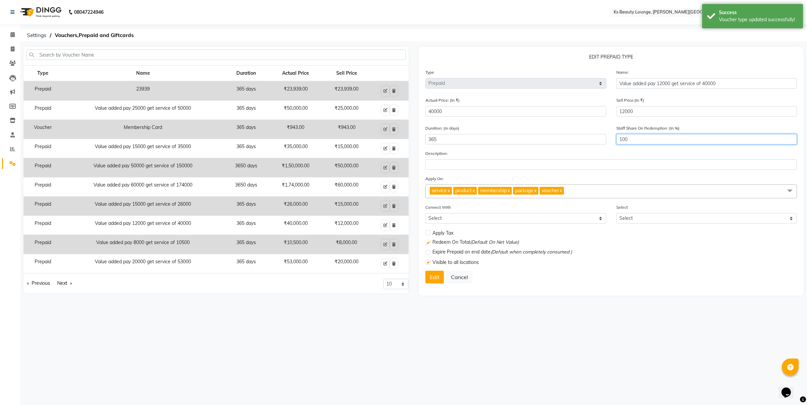
drag, startPoint x: 638, startPoint y: 138, endPoint x: 556, endPoint y: 142, distance: 81.8
click at [556, 142] on div "Duration: (in days) 365 Staff Share On Redemption :(In %) 100" at bounding box center [611, 136] width 382 height 25
click at [431, 279] on button "Edit" at bounding box center [434, 276] width 18 height 13
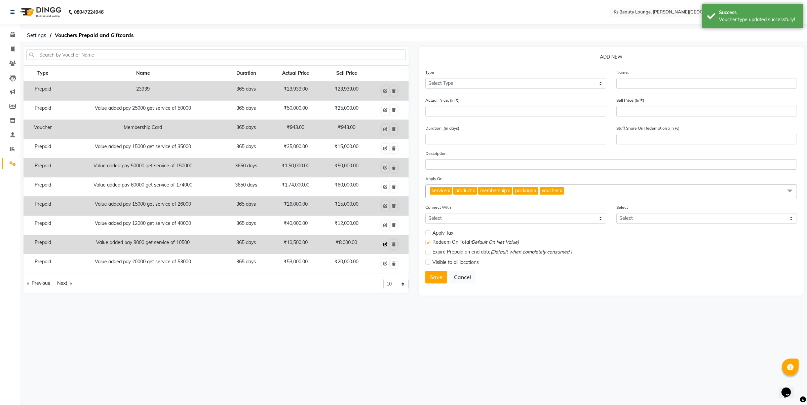
click at [384, 243] on icon at bounding box center [385, 244] width 4 height 4
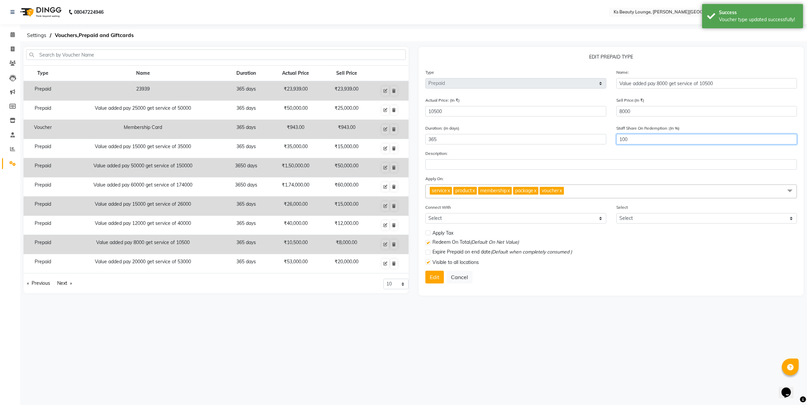
drag, startPoint x: 642, startPoint y: 140, endPoint x: 571, endPoint y: 136, distance: 70.8
click at [583, 138] on div "Duration: (in days) 365 Staff Share On Redemption :(In %) 100" at bounding box center [611, 136] width 382 height 25
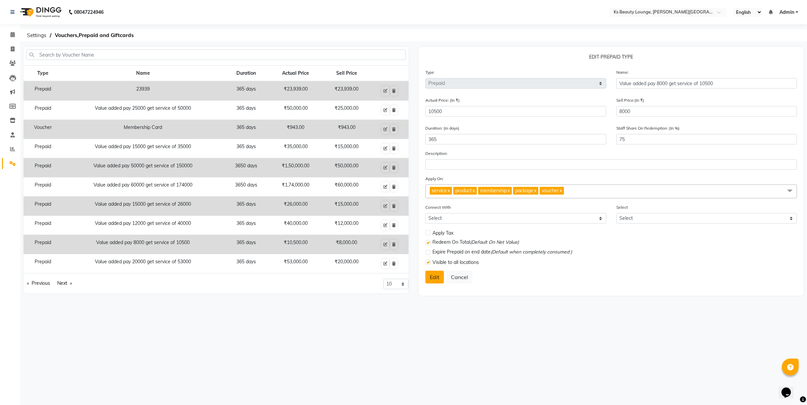
click at [432, 277] on button "Edit" at bounding box center [434, 276] width 18 height 13
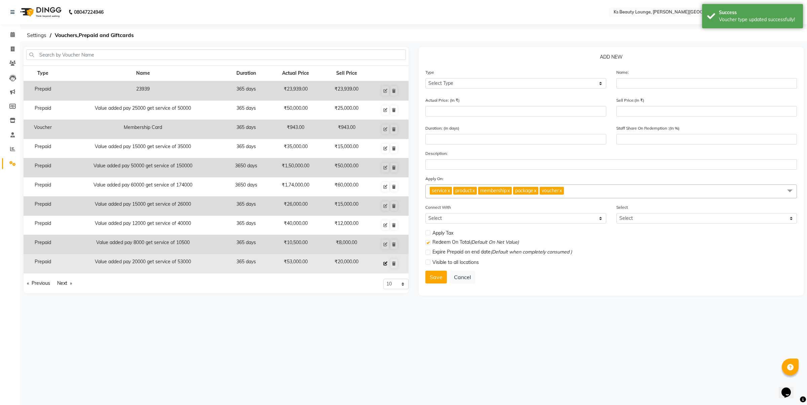
click at [388, 261] on button at bounding box center [385, 263] width 7 height 9
click at [382, 262] on button at bounding box center [385, 263] width 7 height 9
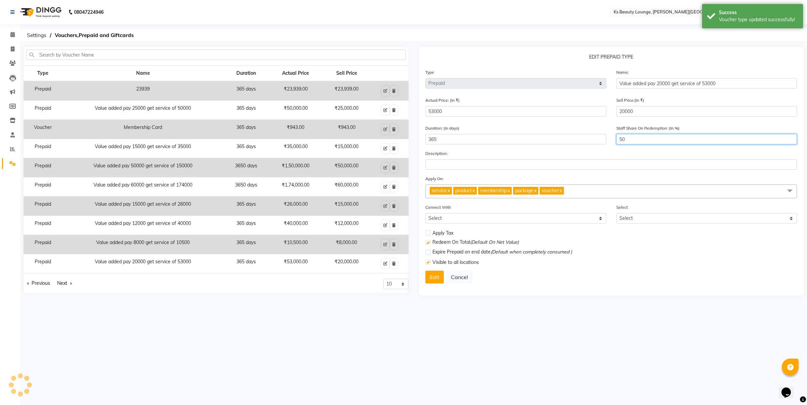
drag, startPoint x: 664, startPoint y: 135, endPoint x: 558, endPoint y: 142, distance: 106.8
click at [558, 142] on div "Duration: (in days) 365 Staff Share On Redemption :(In %) 50" at bounding box center [611, 136] width 382 height 25
click at [431, 277] on button "Edit" at bounding box center [434, 276] width 18 height 13
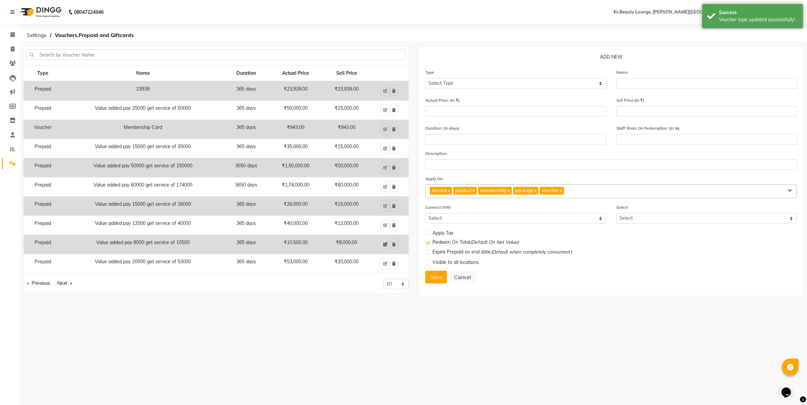
click at [384, 245] on icon at bounding box center [385, 244] width 4 height 4
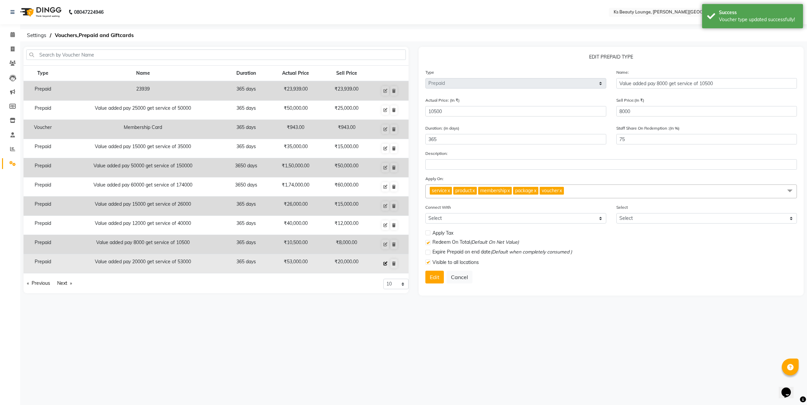
click at [384, 263] on icon at bounding box center [385, 263] width 4 height 4
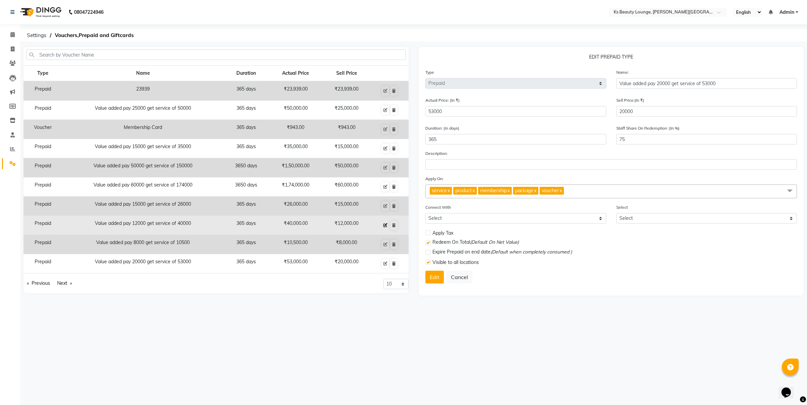
click at [385, 225] on icon at bounding box center [385, 225] width 4 height 4
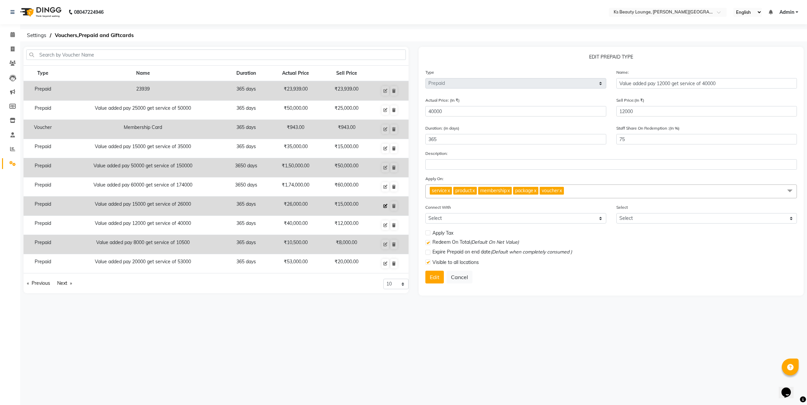
click at [384, 207] on icon at bounding box center [385, 206] width 4 height 4
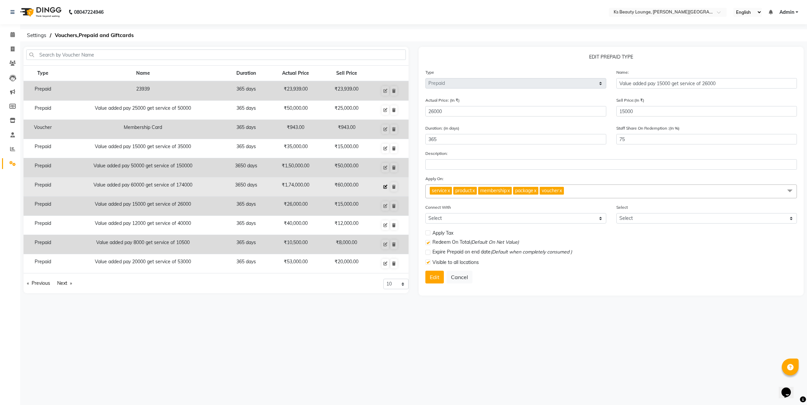
click at [384, 187] on icon at bounding box center [385, 187] width 4 height 4
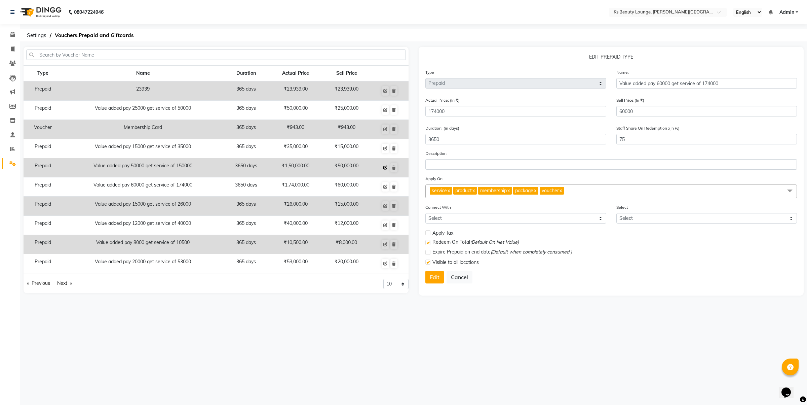
click at [386, 168] on icon at bounding box center [385, 167] width 4 height 4
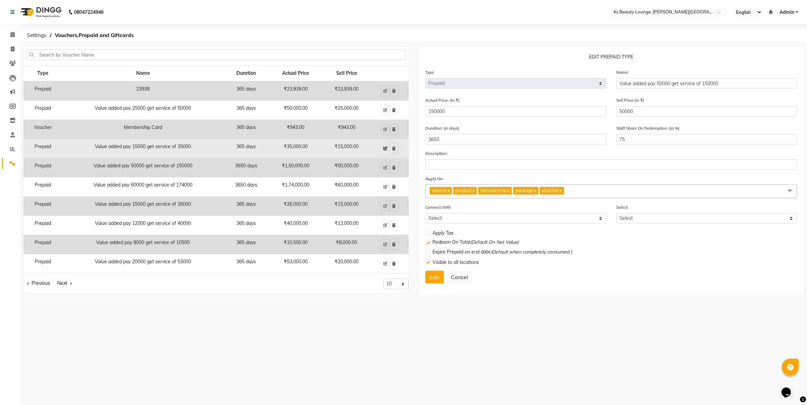
click at [386, 144] on button at bounding box center [385, 148] width 7 height 9
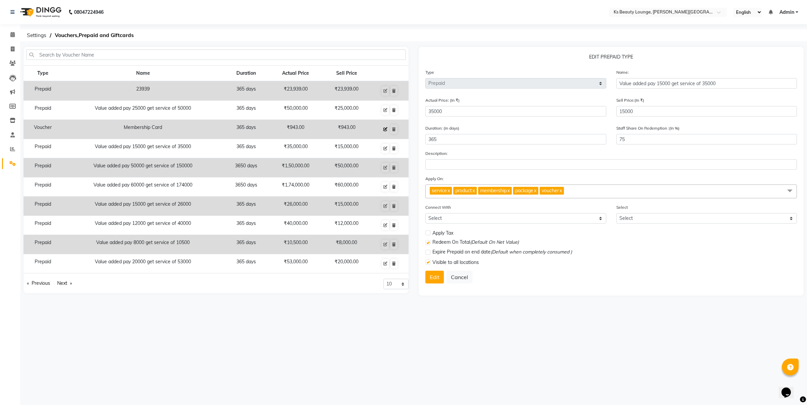
click at [384, 129] on icon at bounding box center [385, 129] width 4 height 4
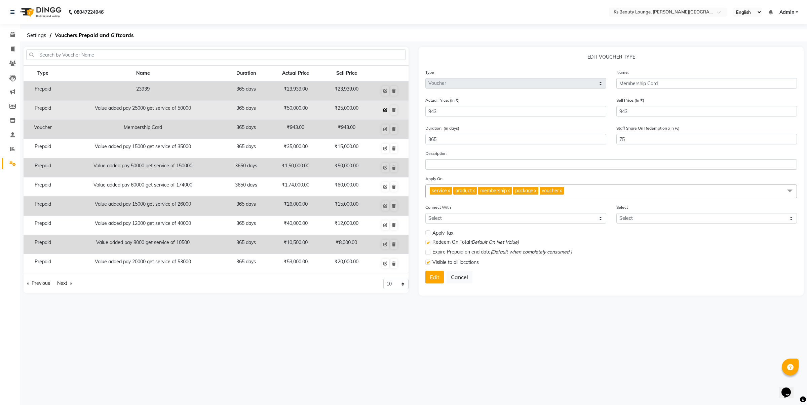
click at [387, 112] on icon at bounding box center [385, 110] width 4 height 4
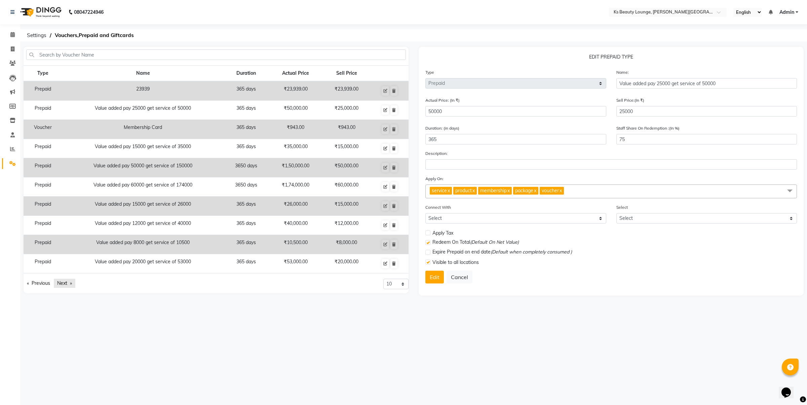
click at [69, 279] on link "Next page" at bounding box center [65, 282] width 22 height 9
click at [389, 89] on button at bounding box center [385, 90] width 7 height 9
drag, startPoint x: 633, startPoint y: 138, endPoint x: 483, endPoint y: 127, distance: 150.4
click at [483, 127] on div "Duration: (in days) 365 Staff Share On Redemption :(In %) 100" at bounding box center [611, 136] width 382 height 25
click at [439, 272] on button "Edit" at bounding box center [434, 276] width 18 height 13
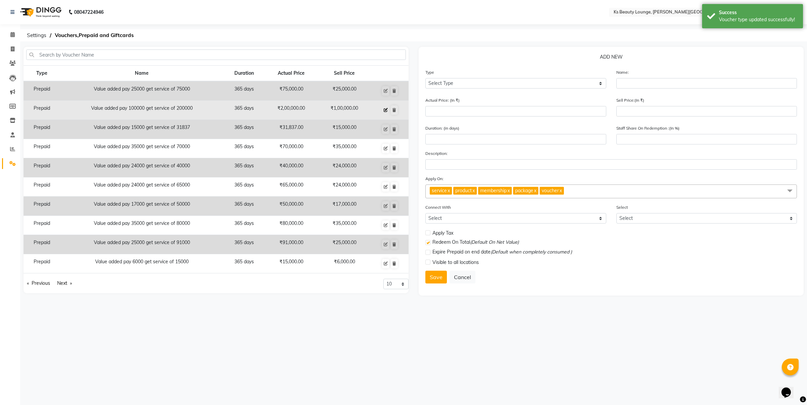
click at [385, 110] on icon at bounding box center [386, 110] width 4 height 4
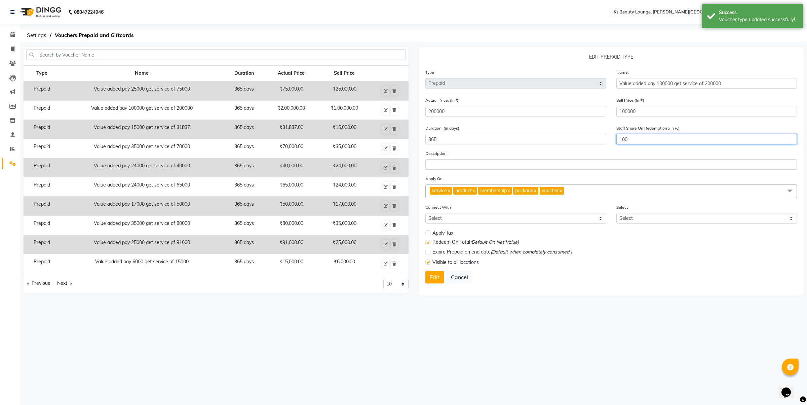
drag, startPoint x: 656, startPoint y: 141, endPoint x: 500, endPoint y: 142, distance: 155.7
click at [500, 142] on div "Duration: (in days) 365 Staff Share On Redemption :(In %) 100" at bounding box center [611, 136] width 382 height 25
click at [434, 272] on button "Edit" at bounding box center [434, 276] width 18 height 13
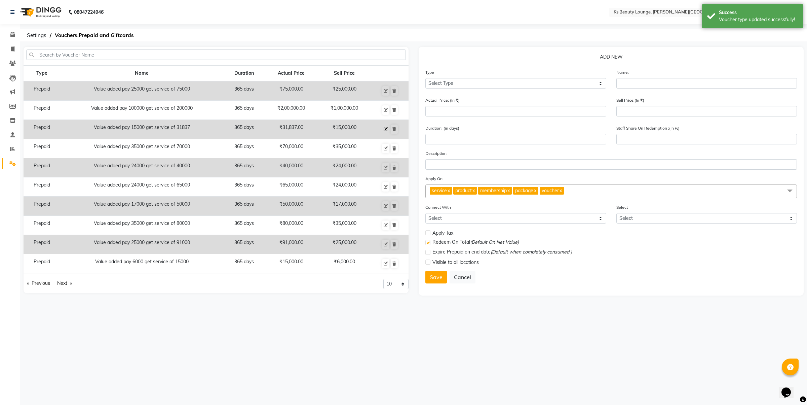
click at [384, 126] on button at bounding box center [385, 128] width 7 height 9
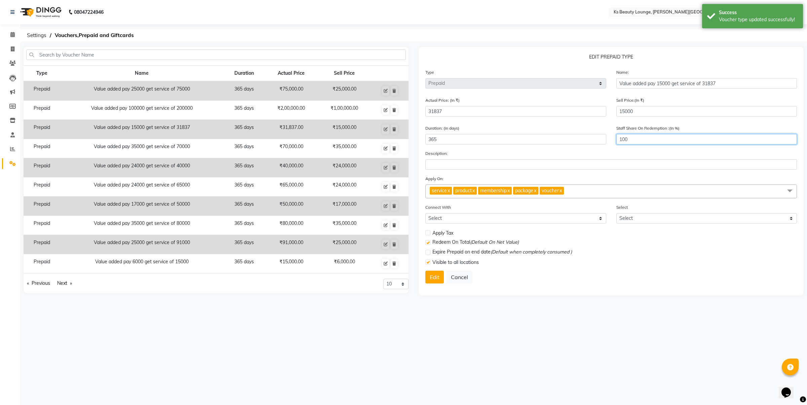
drag, startPoint x: 651, startPoint y: 134, endPoint x: 533, endPoint y: 142, distance: 117.9
click at [543, 142] on div "Duration: (in days) 365 Staff Share On Redemption :(In %) 100" at bounding box center [611, 136] width 382 height 25
click at [435, 272] on button "Edit" at bounding box center [434, 276] width 18 height 13
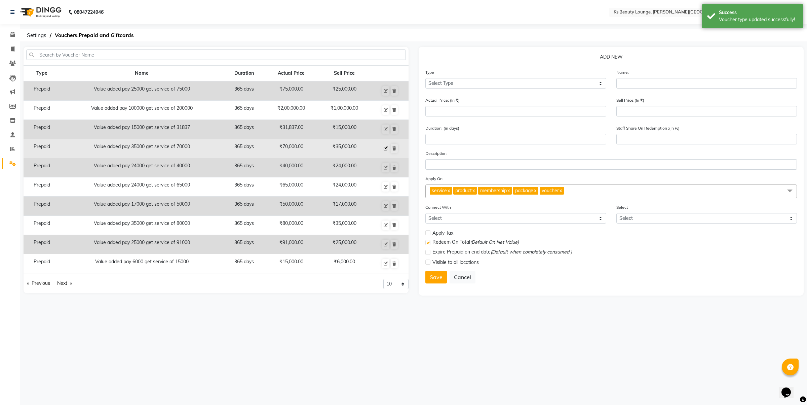
click at [387, 147] on icon at bounding box center [386, 148] width 4 height 4
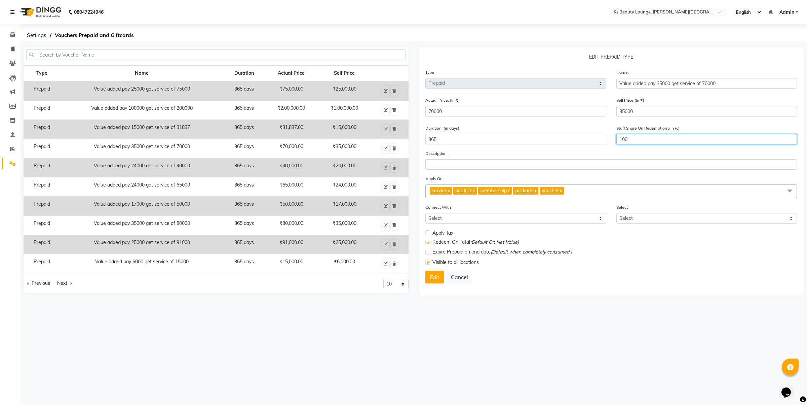
drag, startPoint x: 647, startPoint y: 136, endPoint x: 472, endPoint y: 152, distance: 175.6
click at [479, 152] on form "Type Select Type Voucher Prepaid Gift Card Name: Value added pay 35000 get serv…" at bounding box center [611, 179] width 372 height 220
click at [436, 272] on button "Edit" at bounding box center [434, 276] width 18 height 13
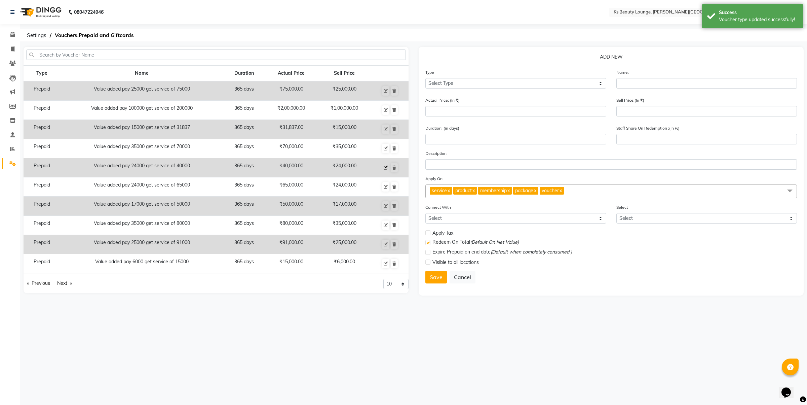
click at [383, 169] on button at bounding box center [385, 167] width 7 height 9
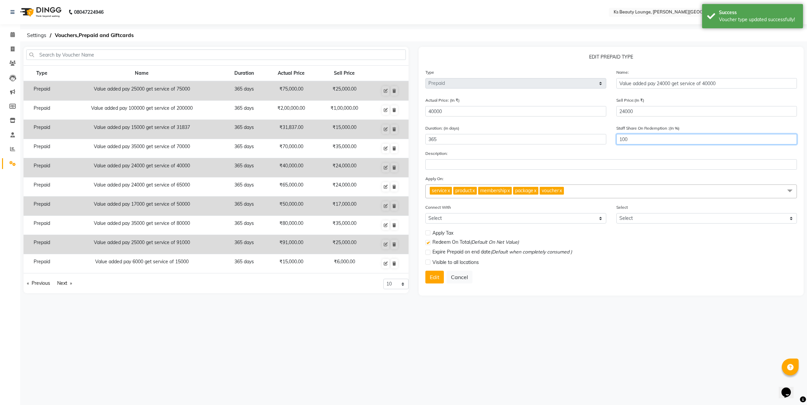
drag, startPoint x: 639, startPoint y: 136, endPoint x: 576, endPoint y: 141, distance: 63.5
click at [576, 141] on div "Duration: (in days) 365 Staff Share On Redemption :(In %) 100" at bounding box center [611, 136] width 382 height 25
click at [437, 270] on button "Edit" at bounding box center [434, 276] width 18 height 13
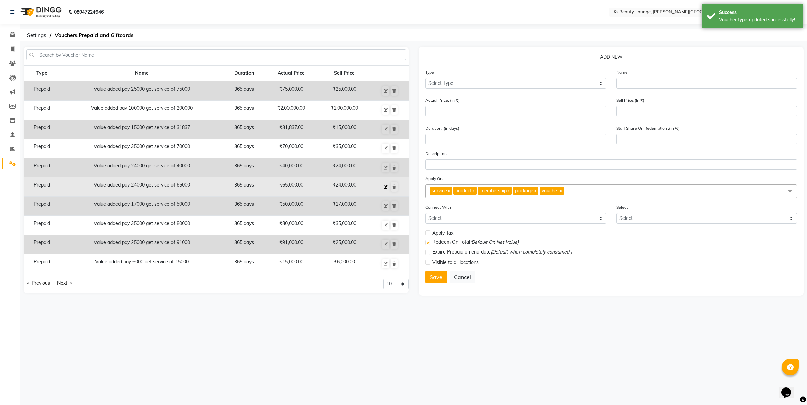
click at [386, 188] on icon at bounding box center [386, 187] width 4 height 4
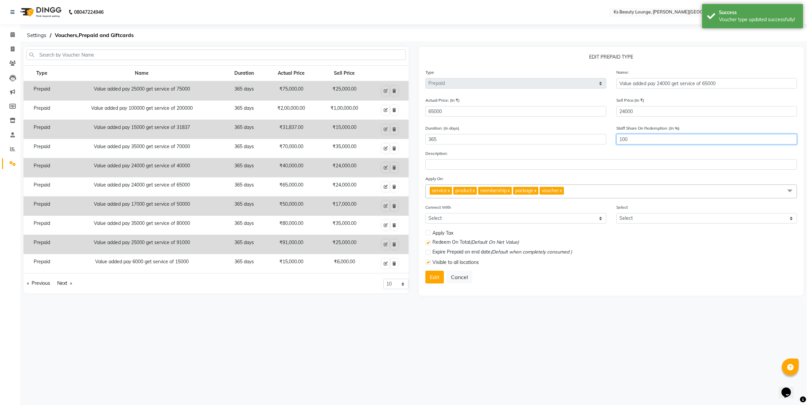
drag, startPoint x: 636, startPoint y: 140, endPoint x: 564, endPoint y: 141, distance: 72.3
click at [564, 141] on div "Duration: (in days) 365 Staff Share On Redemption :(In %) 100" at bounding box center [611, 136] width 382 height 25
click at [426, 280] on button "Edit" at bounding box center [434, 276] width 18 height 13
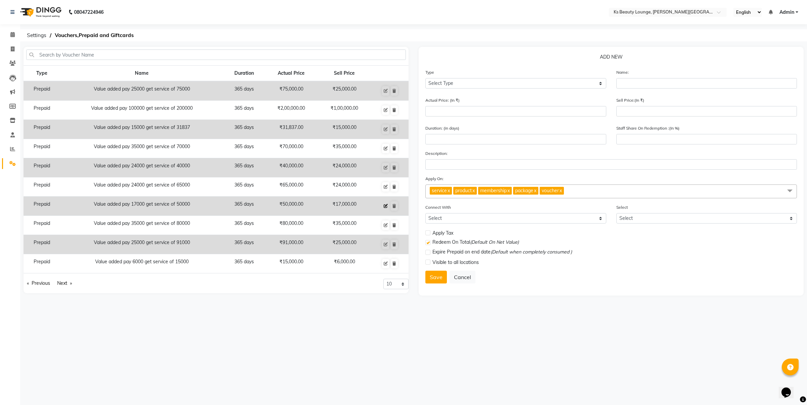
click at [385, 203] on button at bounding box center [385, 205] width 7 height 9
click at [643, 145] on div "Staff Share On Redemption :(In %) 100" at bounding box center [706, 136] width 191 height 25
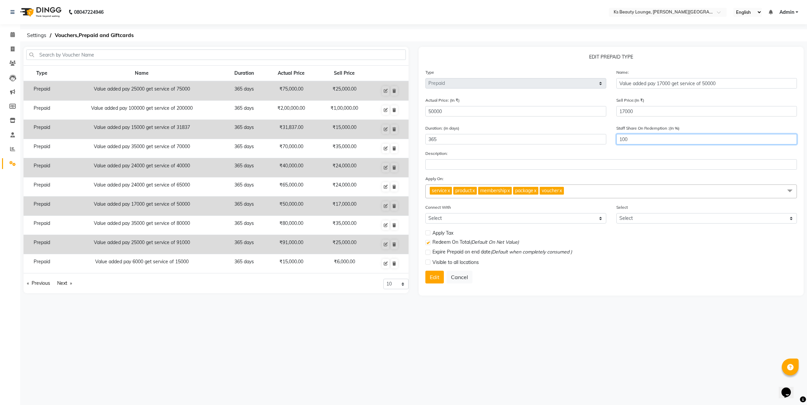
drag, startPoint x: 638, startPoint y: 140, endPoint x: 529, endPoint y: 137, distance: 109.3
click at [529, 140] on div "Duration: (in days) 365 Staff Share On Redemption :(In %) 100" at bounding box center [611, 136] width 382 height 25
click at [436, 272] on button "Edit" at bounding box center [434, 276] width 18 height 13
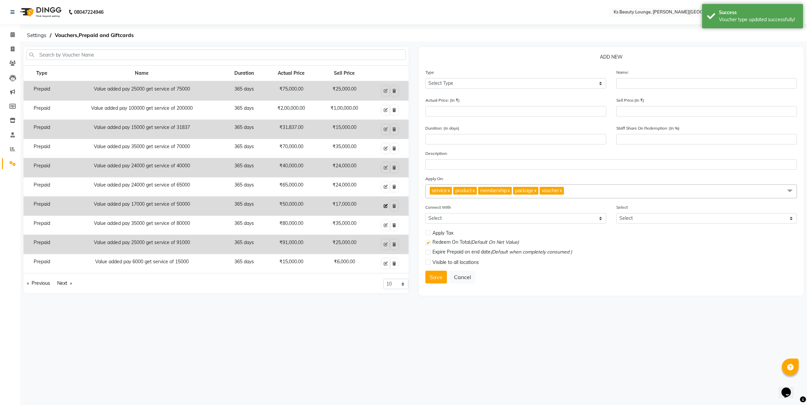
click at [384, 205] on icon at bounding box center [386, 206] width 4 height 4
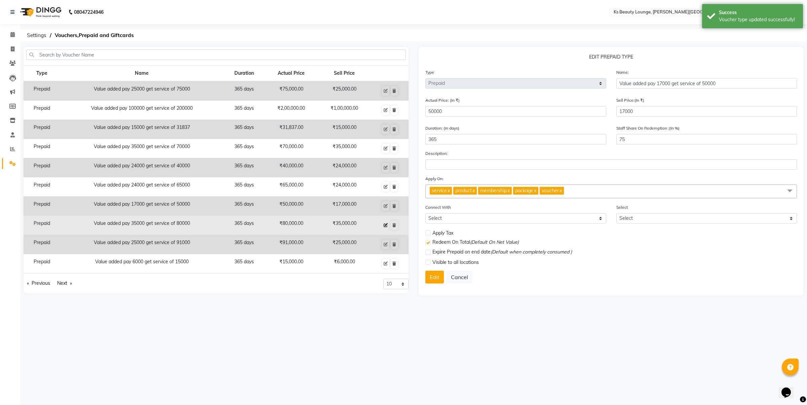
click at [389, 226] on button at bounding box center [385, 224] width 7 height 9
click at [384, 224] on icon at bounding box center [386, 225] width 4 height 4
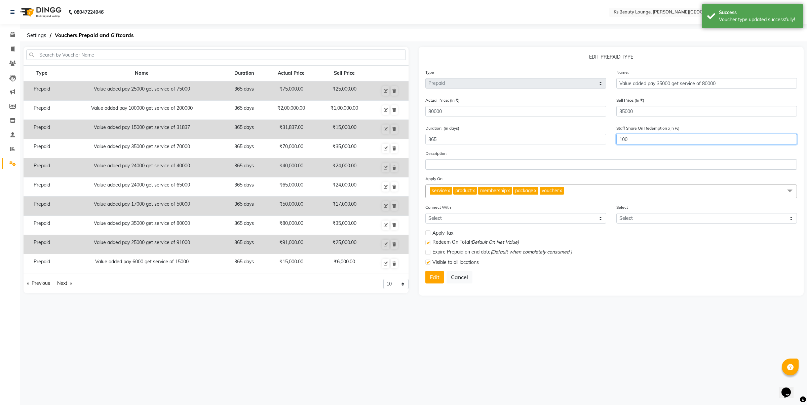
drag, startPoint x: 634, startPoint y: 142, endPoint x: 575, endPoint y: 140, distance: 58.9
click at [593, 141] on div "Duration: (in days) 365 Staff Share On Redemption :(In %) 100" at bounding box center [611, 136] width 382 height 25
click at [430, 279] on button "Edit" at bounding box center [434, 276] width 18 height 13
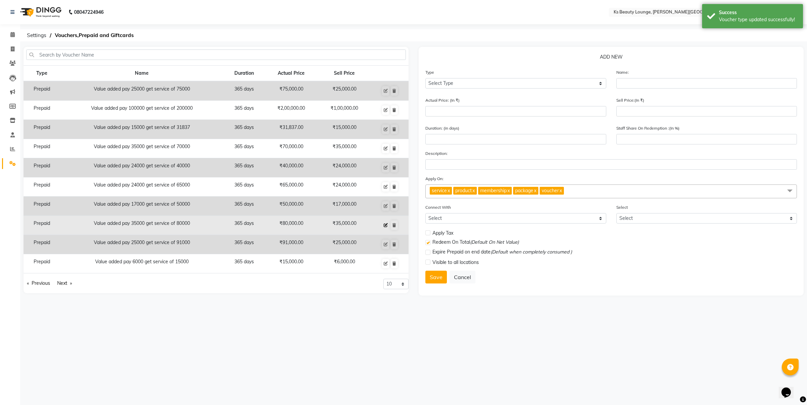
click at [385, 227] on icon at bounding box center [386, 225] width 4 height 4
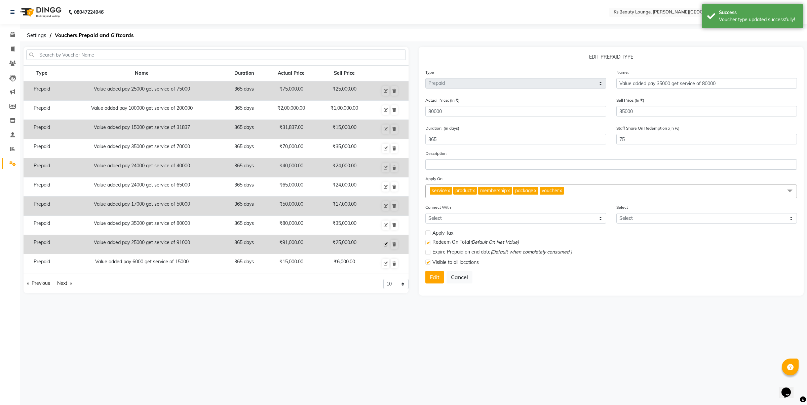
click at [386, 243] on icon at bounding box center [386, 244] width 4 height 4
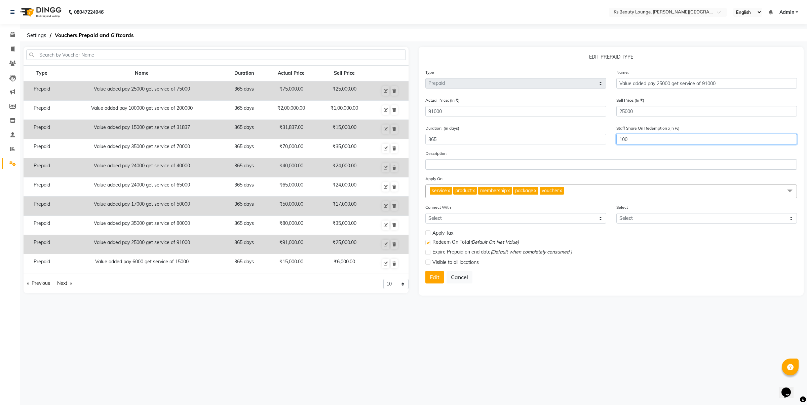
drag, startPoint x: 653, startPoint y: 136, endPoint x: 542, endPoint y: 139, distance: 110.3
click at [542, 139] on div "Duration: (in days) 365 Staff Share On Redemption :(In %) 100" at bounding box center [611, 136] width 382 height 25
click at [436, 276] on button "Edit" at bounding box center [434, 276] width 18 height 13
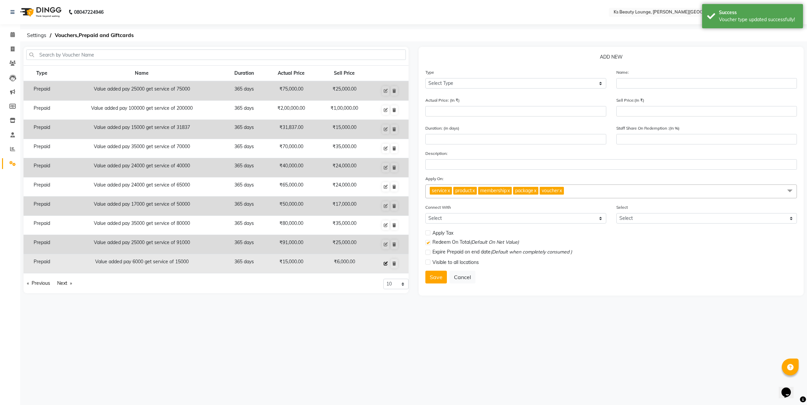
click at [383, 263] on button at bounding box center [385, 263] width 7 height 9
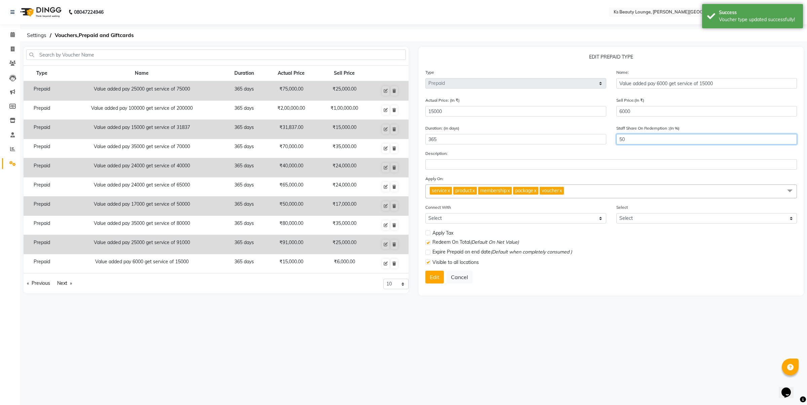
drag, startPoint x: 629, startPoint y: 140, endPoint x: 573, endPoint y: 139, distance: 56.2
click at [573, 139] on div "Duration: (in days) 365 Staff Share On Redemption :(In %) 50" at bounding box center [611, 136] width 382 height 25
click at [430, 273] on button "Edit" at bounding box center [434, 276] width 18 height 13
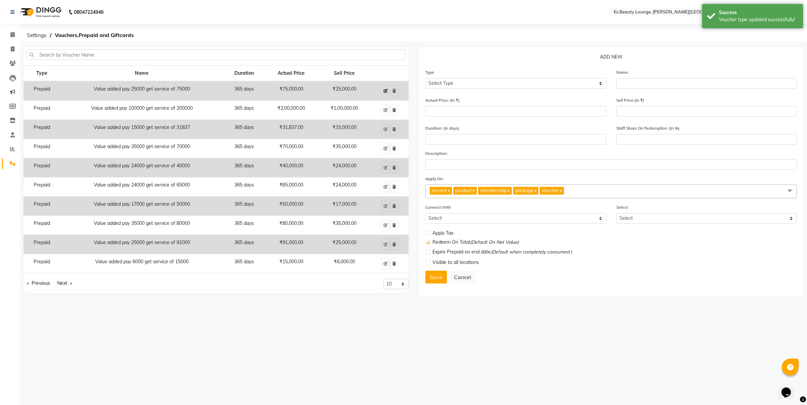
click at [388, 92] on icon at bounding box center [386, 91] width 4 height 4
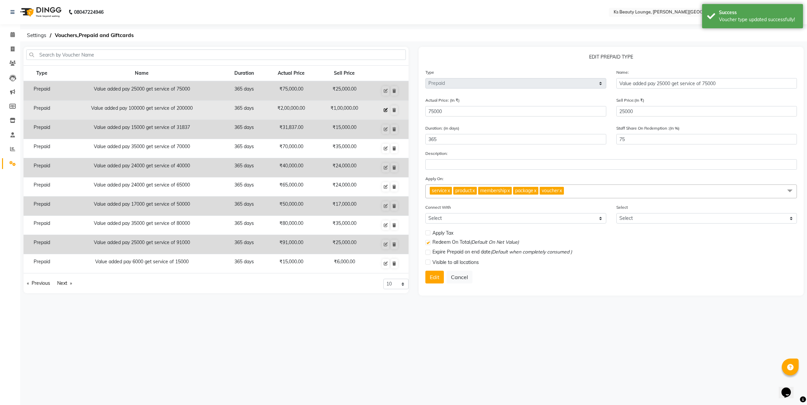
click at [388, 109] on icon at bounding box center [386, 110] width 4 height 4
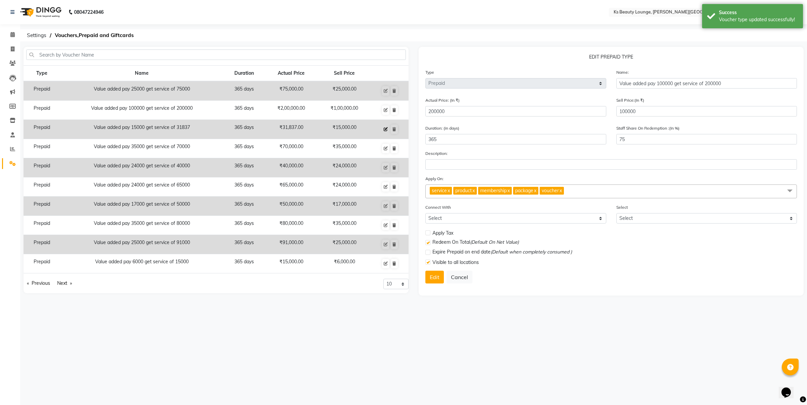
click at [384, 128] on button at bounding box center [385, 128] width 7 height 9
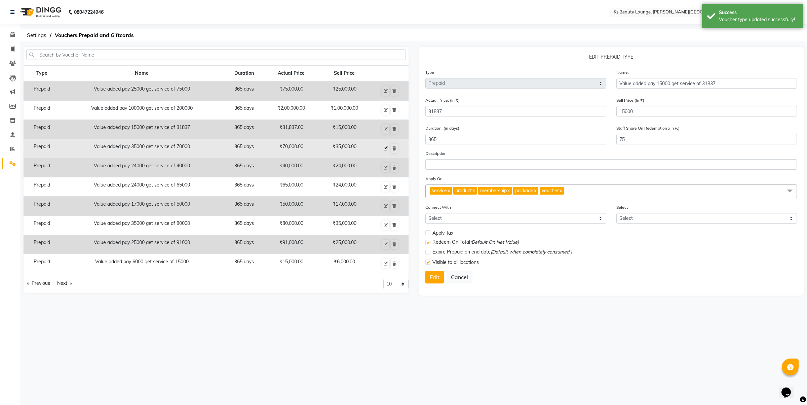
click at [388, 151] on button at bounding box center [385, 148] width 7 height 9
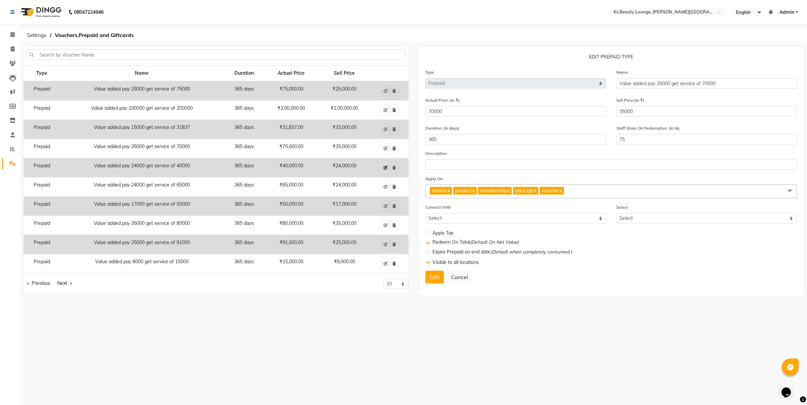
click at [384, 168] on icon at bounding box center [386, 167] width 4 height 4
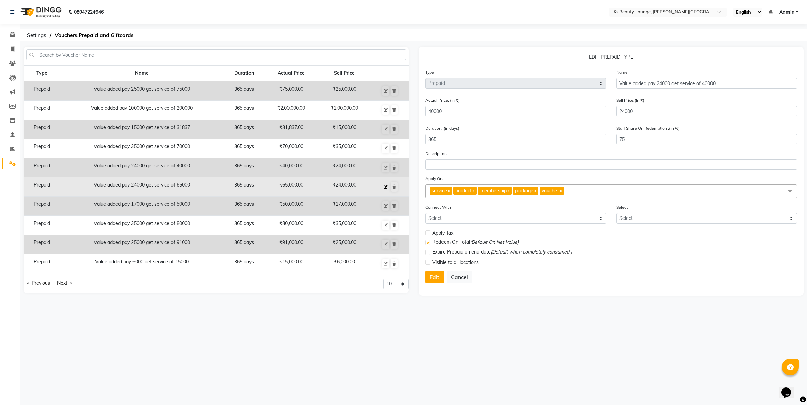
click at [385, 186] on icon at bounding box center [386, 187] width 4 height 4
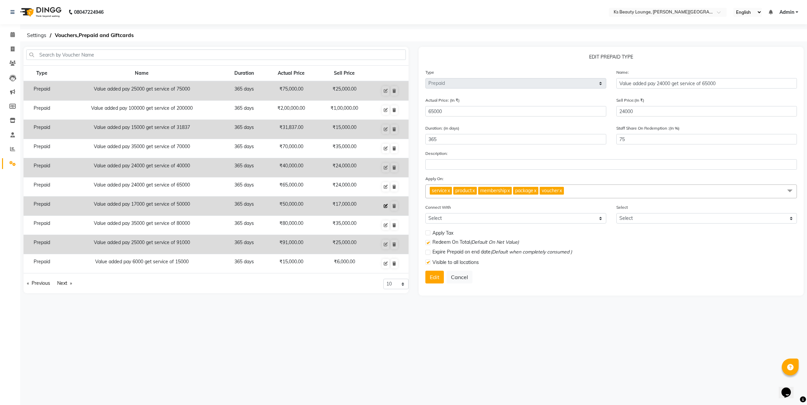
click at [386, 210] on button at bounding box center [385, 205] width 7 height 9
click at [386, 206] on icon at bounding box center [386, 206] width 4 height 4
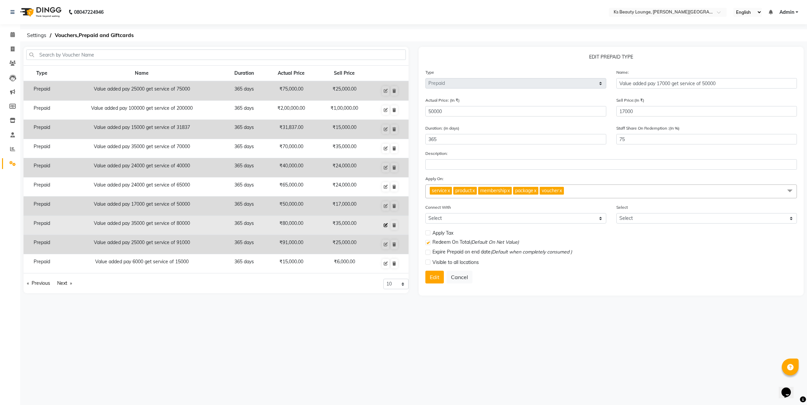
click at [385, 224] on icon at bounding box center [386, 225] width 4 height 4
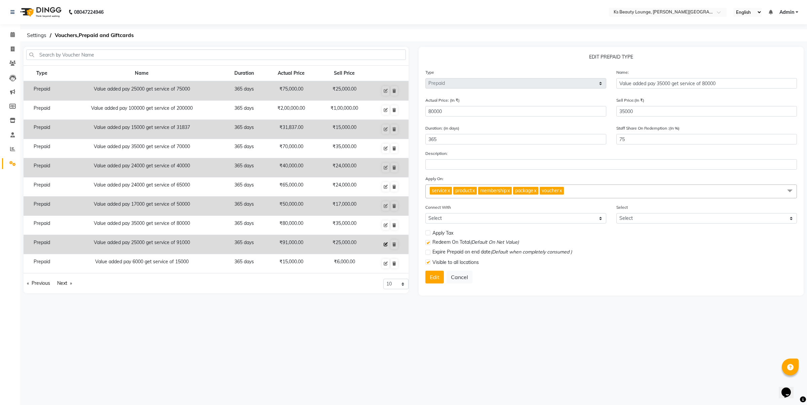
click at [385, 244] on icon at bounding box center [386, 244] width 4 height 4
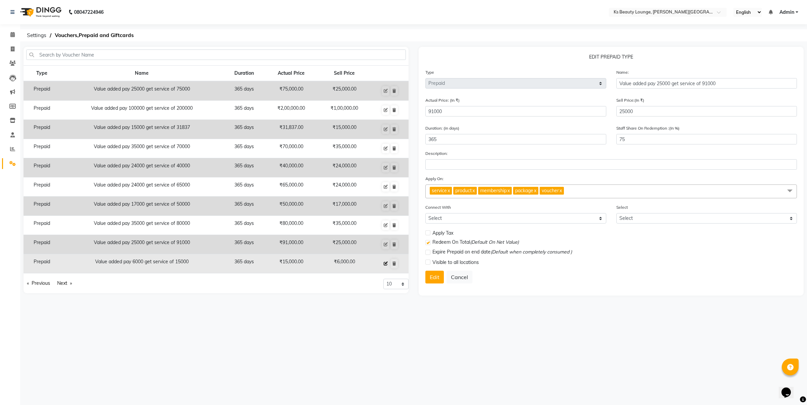
click at [385, 264] on icon at bounding box center [386, 263] width 4 height 4
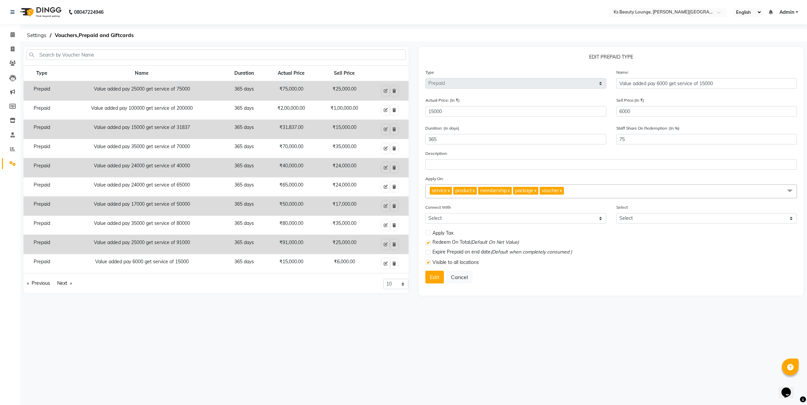
click at [60, 278] on div "Type Name Duration Actual Price Sell Price Prepaid Value added pay 25000 get se…" at bounding box center [216, 179] width 385 height 228
click at [62, 280] on link "Next page" at bounding box center [65, 282] width 22 height 9
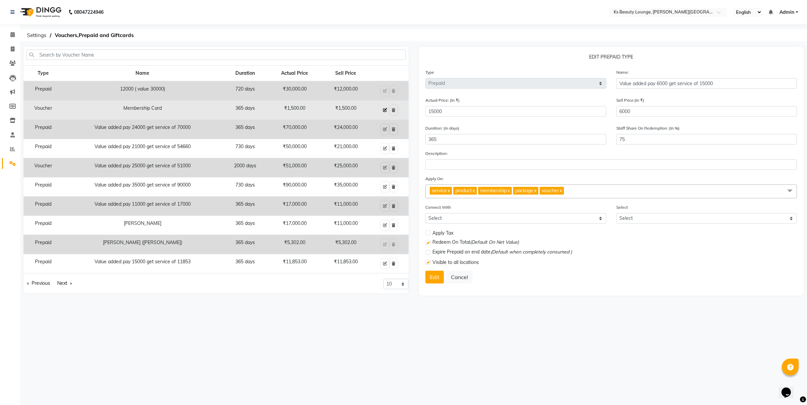
click at [387, 108] on icon at bounding box center [385, 110] width 4 height 4
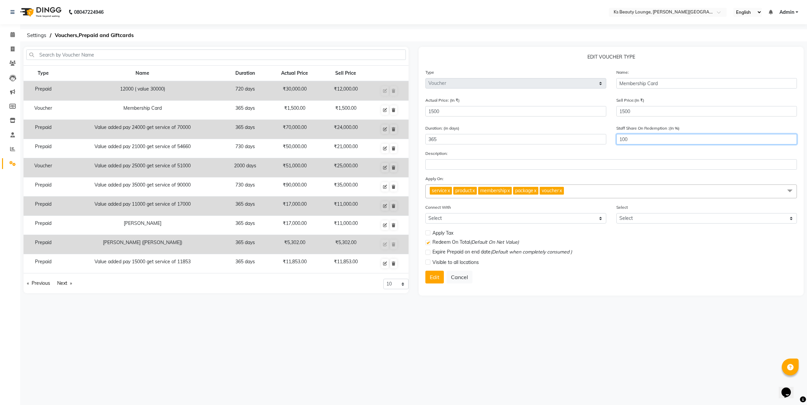
drag, startPoint x: 636, startPoint y: 133, endPoint x: 544, endPoint y: 137, distance: 91.9
click at [544, 137] on div "Duration: (in days) 365 Staff Share On Redemption :(In %) 100" at bounding box center [611, 136] width 382 height 25
click at [436, 276] on button "Edit" at bounding box center [434, 276] width 18 height 13
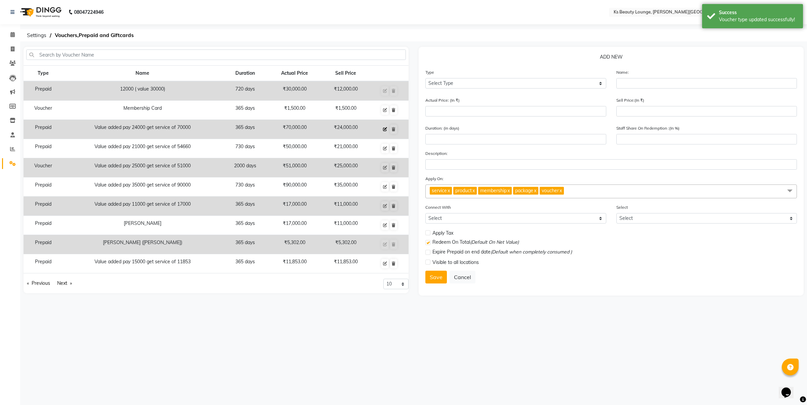
click at [386, 127] on icon at bounding box center [385, 129] width 4 height 4
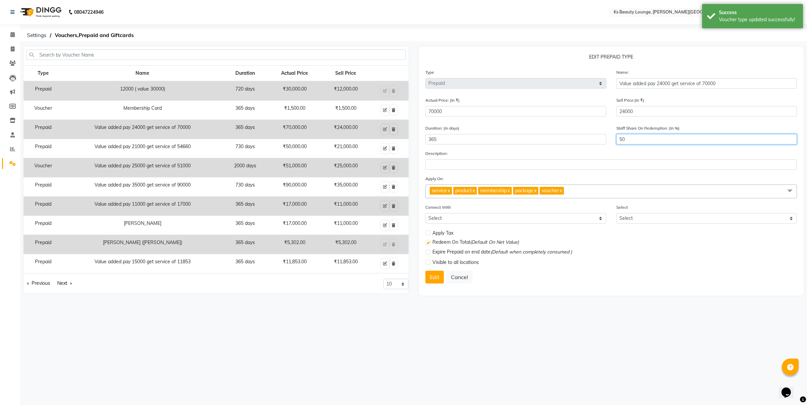
drag, startPoint x: 630, startPoint y: 141, endPoint x: 572, endPoint y: 139, distance: 58.2
click at [573, 139] on div "Duration: (in days) 365 Staff Share On Redemption :(In %) 50" at bounding box center [611, 136] width 382 height 25
click at [433, 276] on button "Edit" at bounding box center [434, 276] width 18 height 13
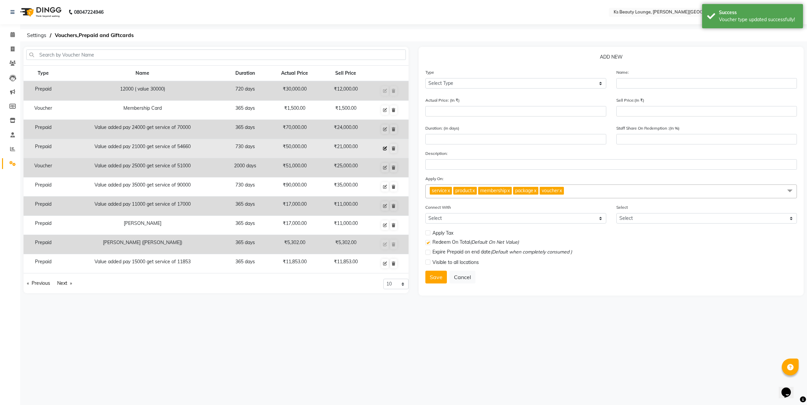
click at [386, 148] on icon at bounding box center [385, 148] width 4 height 4
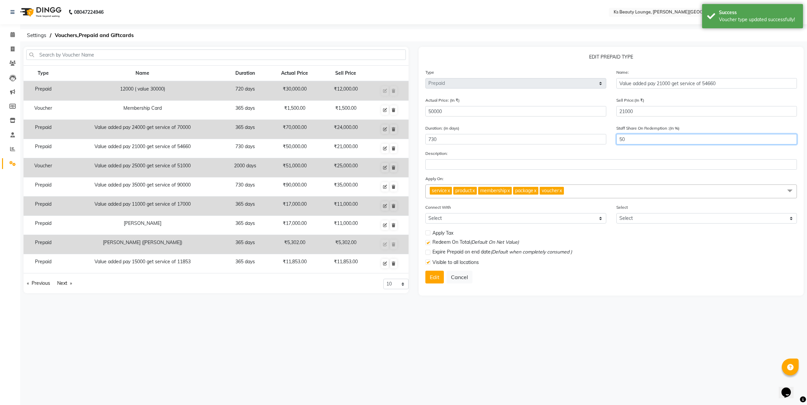
drag, startPoint x: 640, startPoint y: 137, endPoint x: 511, endPoint y: 132, distance: 128.2
click at [511, 132] on div "Duration: (in days) 730 Staff Share On Redemption :(In %) 50" at bounding box center [611, 136] width 382 height 25
click at [433, 281] on button "Edit" at bounding box center [434, 276] width 18 height 13
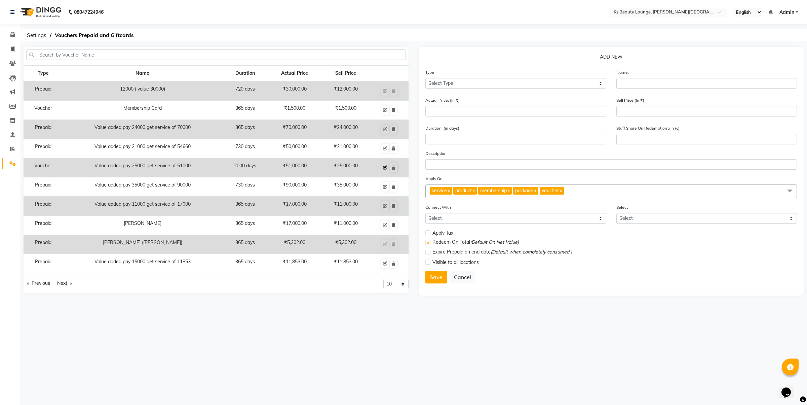
click at [384, 163] on button at bounding box center [384, 167] width 7 height 9
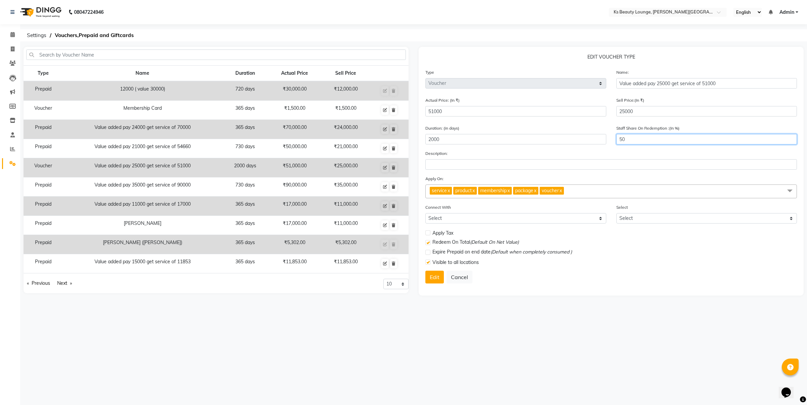
drag, startPoint x: 641, startPoint y: 134, endPoint x: 527, endPoint y: 144, distance: 114.1
click at [527, 144] on div "Duration: (in days) 2000 Staff Share On Redemption :(In %) 50" at bounding box center [611, 136] width 382 height 25
click at [434, 280] on button "Edit" at bounding box center [434, 276] width 18 height 13
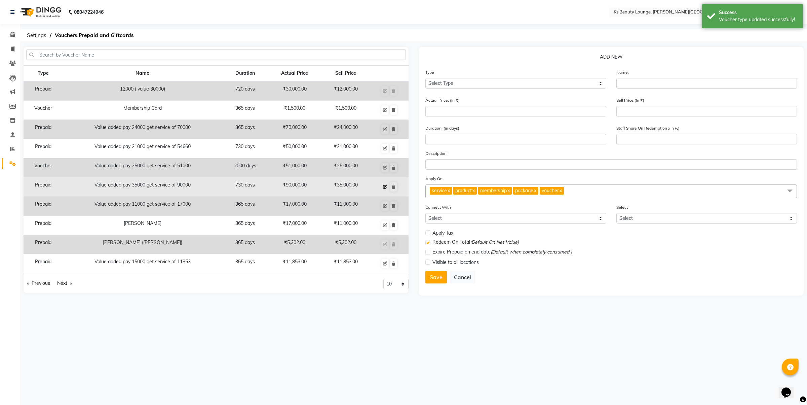
click at [384, 185] on icon at bounding box center [385, 187] width 4 height 4
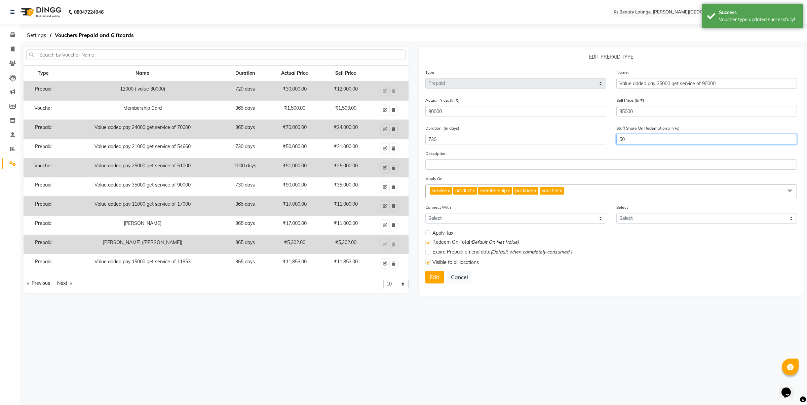
drag, startPoint x: 646, startPoint y: 133, endPoint x: 566, endPoint y: 137, distance: 80.1
click at [567, 137] on div "Duration: (in days) 730 Staff Share On Redemption :(In %) 50" at bounding box center [611, 136] width 382 height 25
click at [436, 277] on button "Edit" at bounding box center [434, 276] width 18 height 13
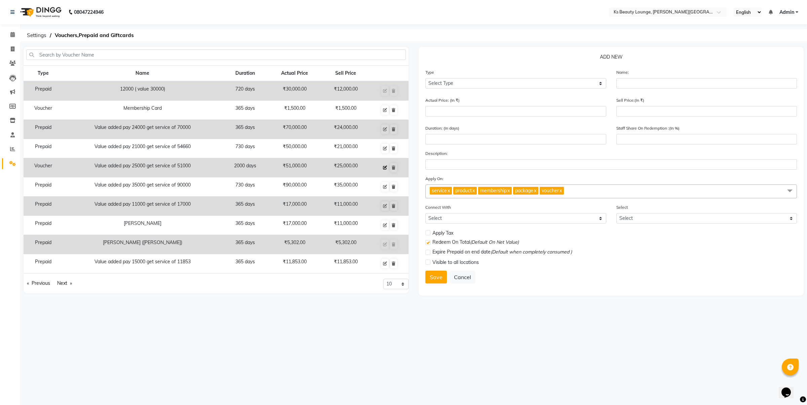
click at [385, 170] on button at bounding box center [384, 167] width 7 height 9
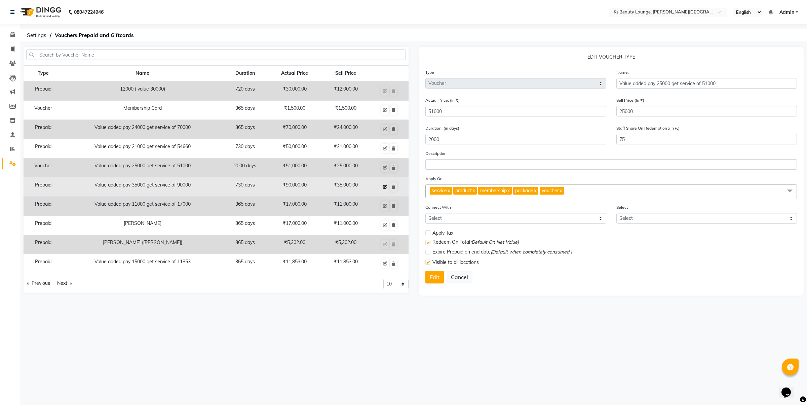
click at [383, 186] on button at bounding box center [384, 186] width 7 height 9
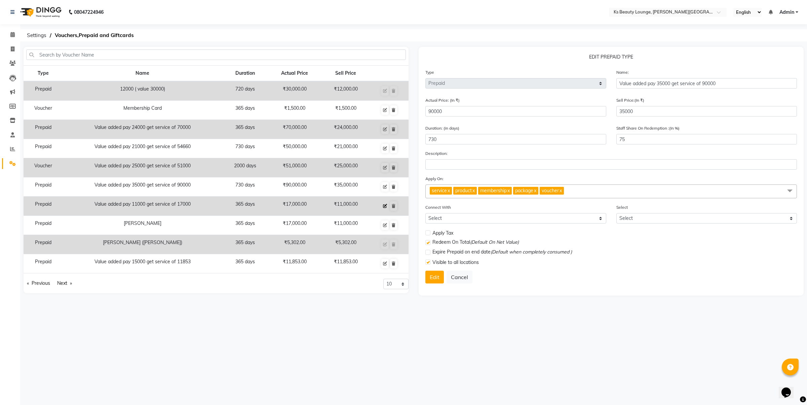
click at [387, 204] on icon at bounding box center [385, 206] width 4 height 4
drag, startPoint x: 633, startPoint y: 139, endPoint x: 559, endPoint y: 137, distance: 74.0
click at [559, 137] on div "Duration: (in days) 365 Staff Share On Redemption :(In %) 50" at bounding box center [611, 136] width 382 height 25
click at [436, 274] on button "Edit" at bounding box center [434, 276] width 18 height 13
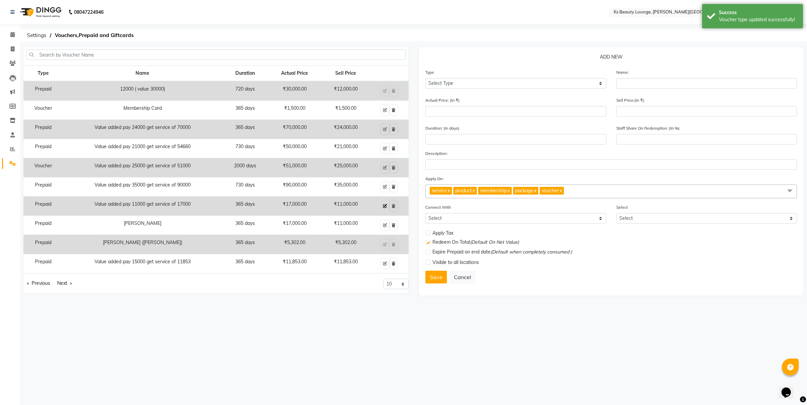
click at [388, 205] on button at bounding box center [384, 205] width 7 height 9
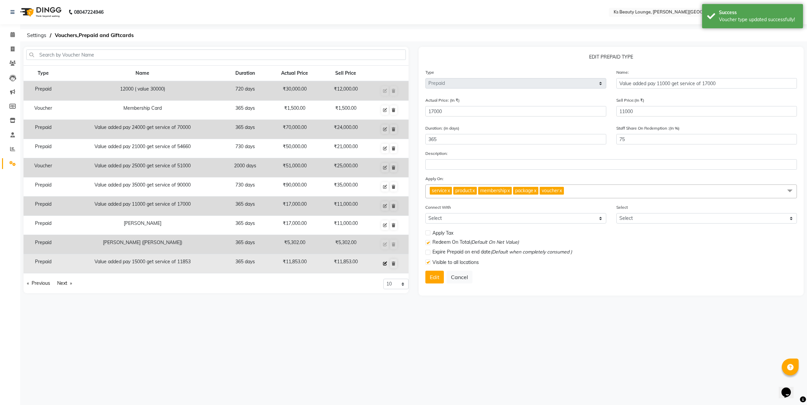
click at [384, 262] on icon at bounding box center [385, 263] width 4 height 4
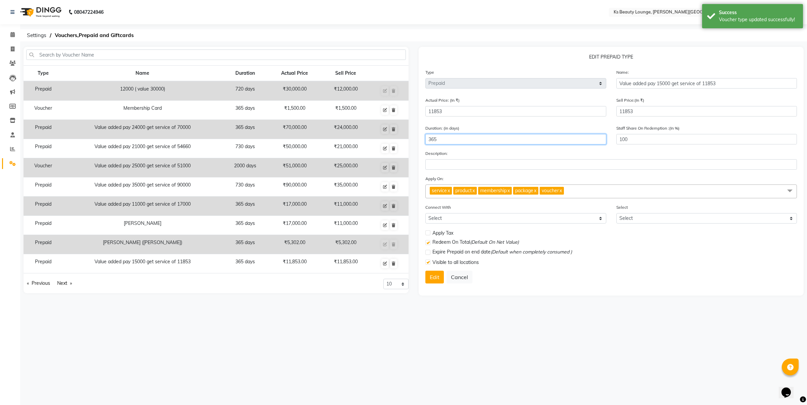
drag, startPoint x: 643, startPoint y: 145, endPoint x: 539, endPoint y: 140, distance: 104.0
click at [539, 140] on div "Duration: (in days) 365 Staff Share On Redemption :(In %) 100" at bounding box center [611, 136] width 382 height 25
drag, startPoint x: 643, startPoint y: 144, endPoint x: 582, endPoint y: 138, distance: 61.4
click at [582, 138] on div "Duration: (in days) 365 Staff Share On Redemption :(In %) 100" at bounding box center [611, 136] width 382 height 25
click at [439, 271] on button "Edit" at bounding box center [434, 276] width 18 height 13
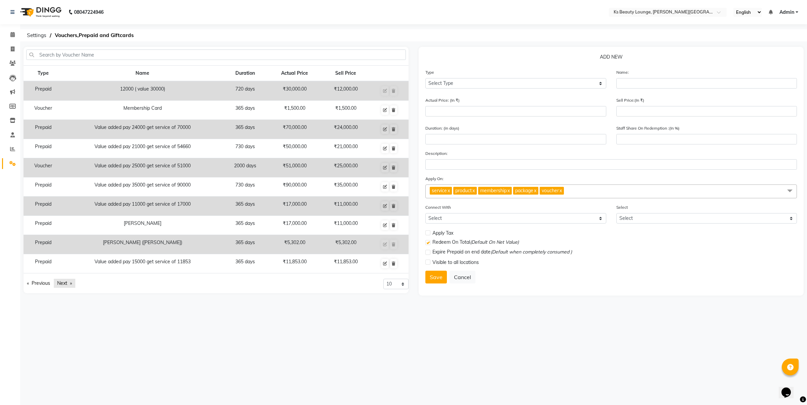
click at [60, 285] on link "Next page" at bounding box center [65, 282] width 22 height 9
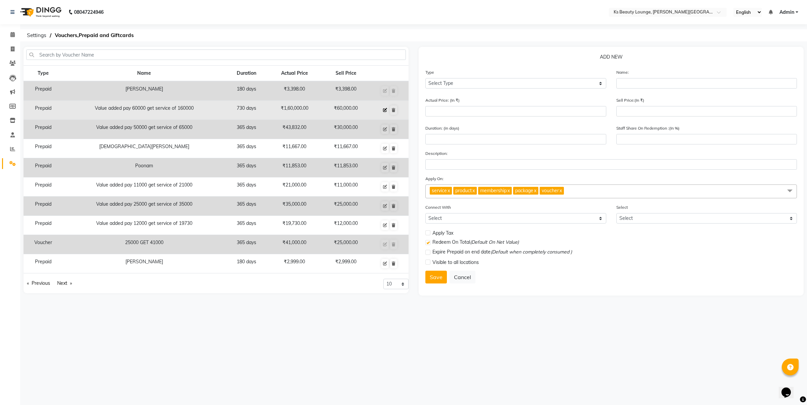
click at [384, 111] on icon at bounding box center [385, 110] width 4 height 4
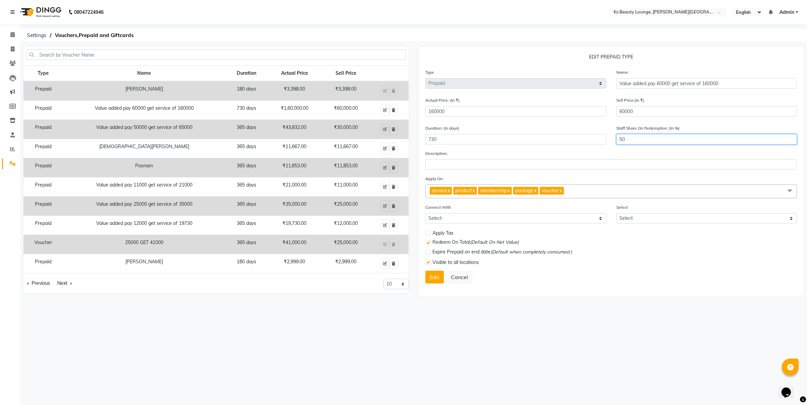
drag, startPoint x: 645, startPoint y: 140, endPoint x: 546, endPoint y: 132, distance: 99.5
click at [553, 136] on div "Duration: (in days) 730 Staff Share On Redemption :(In %) 50" at bounding box center [611, 136] width 382 height 25
click at [431, 273] on button "Edit" at bounding box center [434, 276] width 18 height 13
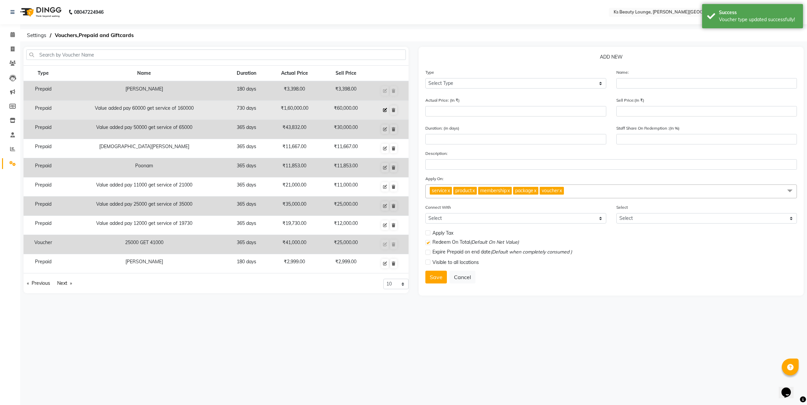
click at [389, 110] on button at bounding box center [384, 109] width 7 height 9
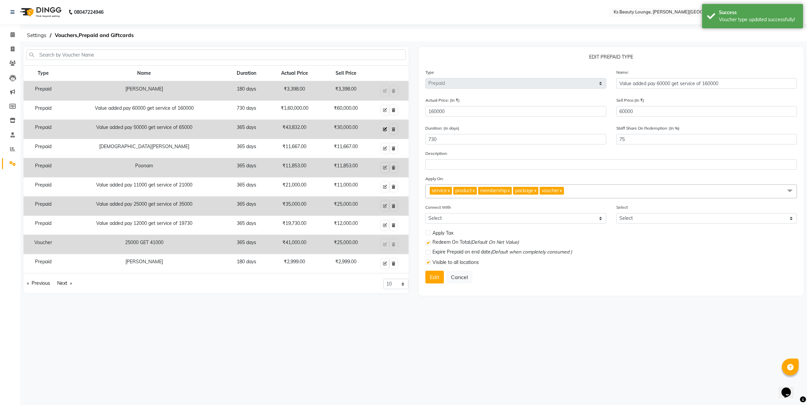
click at [387, 129] on icon at bounding box center [385, 129] width 4 height 4
drag, startPoint x: 636, startPoint y: 139, endPoint x: 557, endPoint y: 135, distance: 78.4
click at [557, 135] on div "Duration: (in days) 365 Staff Share On Redemption :(In %) 68" at bounding box center [611, 136] width 382 height 25
click at [429, 276] on button "Edit" at bounding box center [434, 276] width 18 height 13
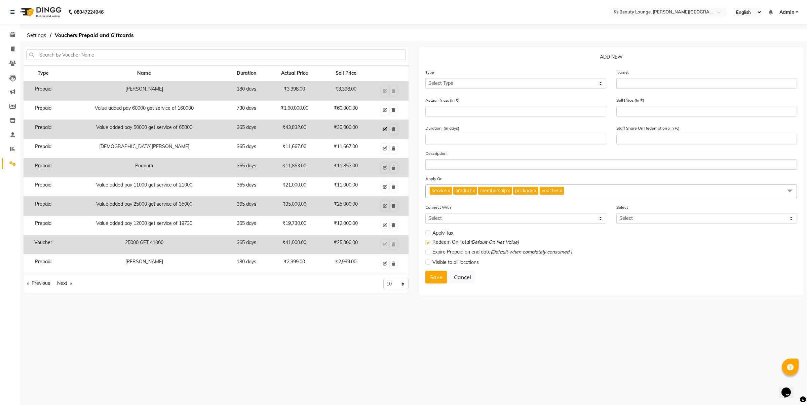
click at [384, 129] on icon at bounding box center [385, 129] width 4 height 4
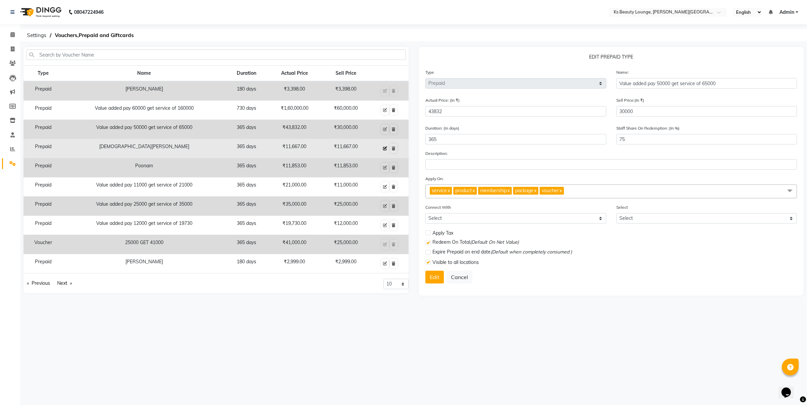
click at [387, 147] on icon at bounding box center [385, 148] width 4 height 4
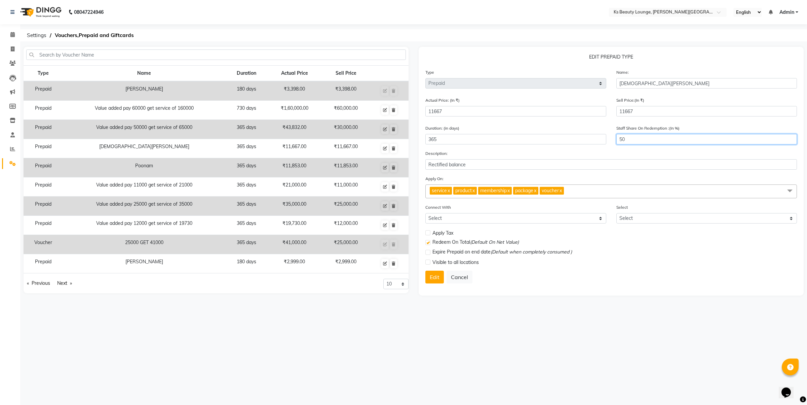
drag, startPoint x: 681, startPoint y: 136, endPoint x: 532, endPoint y: 140, distance: 149.0
click at [532, 140] on div "Duration: (in days) 365 Staff Share On Redemption :(In %) 50" at bounding box center [611, 136] width 382 height 25
click at [435, 281] on button "Edit" at bounding box center [434, 276] width 18 height 13
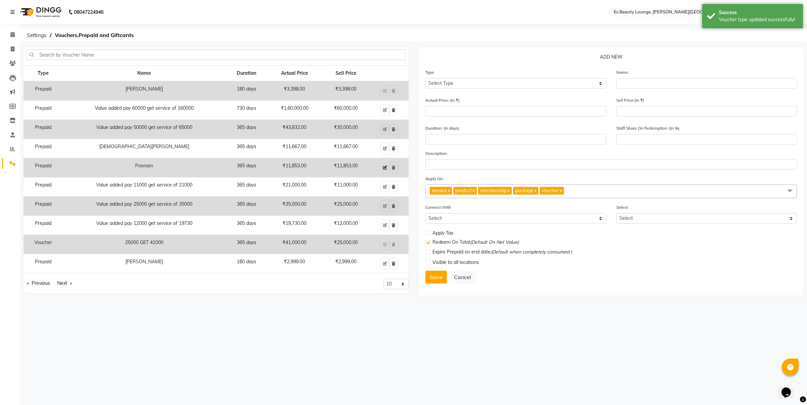
click at [384, 165] on icon at bounding box center [385, 167] width 4 height 4
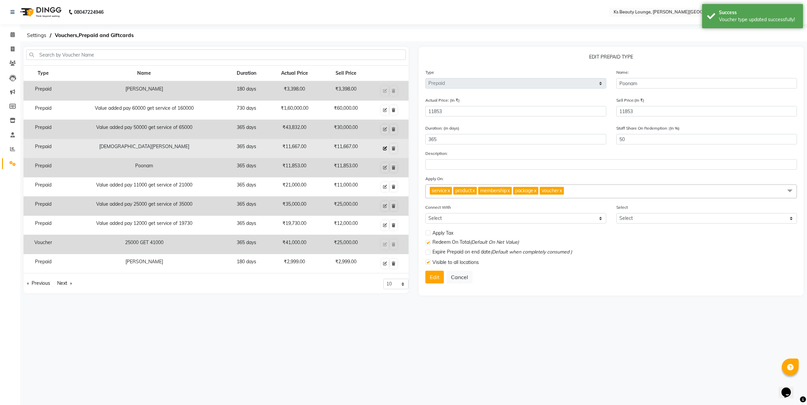
click at [387, 147] on icon at bounding box center [385, 148] width 4 height 4
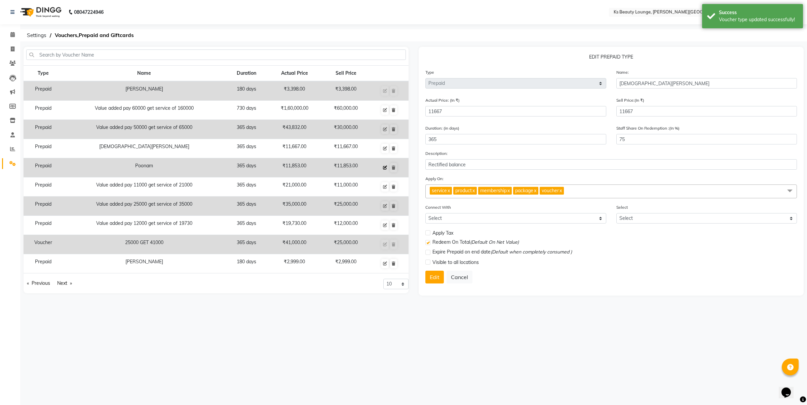
click at [386, 169] on icon at bounding box center [385, 167] width 4 height 4
drag, startPoint x: 664, startPoint y: 140, endPoint x: 518, endPoint y: 130, distance: 146.6
click at [527, 131] on div "Duration: (in days) 365 Staff Share On Redemption :(In %) 50" at bounding box center [611, 136] width 382 height 25
click at [431, 276] on button "Edit" at bounding box center [434, 276] width 18 height 13
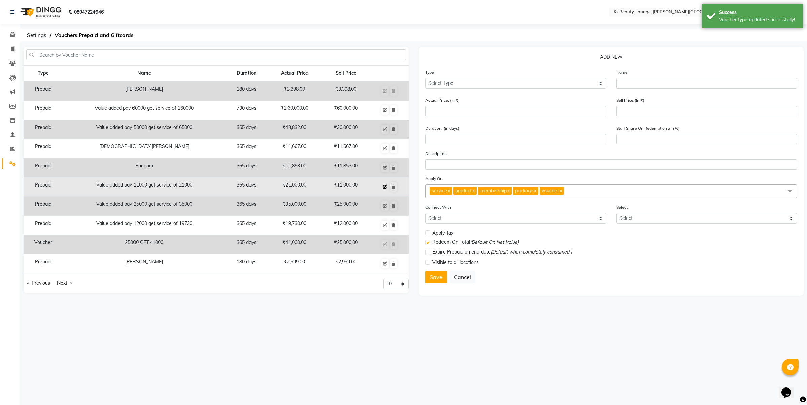
click at [387, 188] on icon at bounding box center [385, 187] width 4 height 4
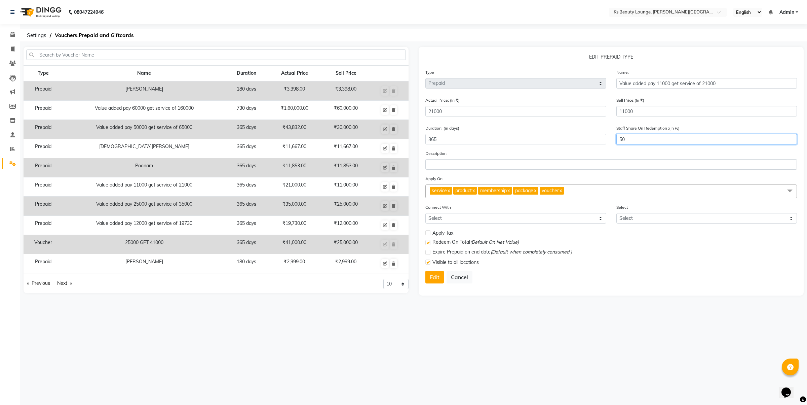
drag, startPoint x: 638, startPoint y: 139, endPoint x: 583, endPoint y: 140, distance: 54.8
click at [583, 140] on div "Duration: (in days) 365 Staff Share On Redemption :(In %) 50" at bounding box center [611, 136] width 382 height 25
click at [436, 275] on button "Edit" at bounding box center [434, 276] width 18 height 13
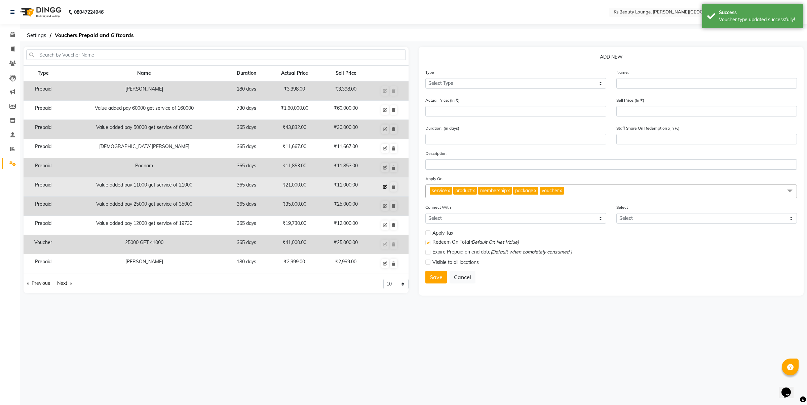
click at [385, 185] on icon at bounding box center [385, 187] width 4 height 4
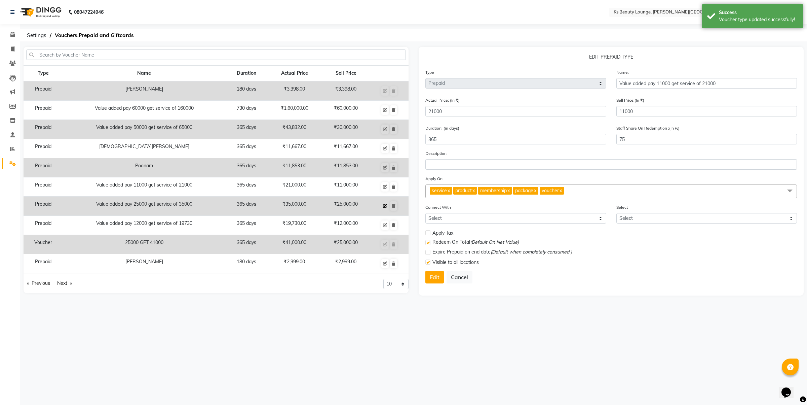
click at [386, 206] on icon at bounding box center [385, 206] width 4 height 4
drag, startPoint x: 646, startPoint y: 143, endPoint x: 532, endPoint y: 137, distance: 114.2
click at [532, 137] on div "Duration: (in days) 365 Staff Share On Redemption :(In %) 50" at bounding box center [611, 136] width 382 height 25
click at [434, 275] on button "Edit" at bounding box center [434, 276] width 18 height 13
click at [382, 204] on button at bounding box center [384, 205] width 7 height 9
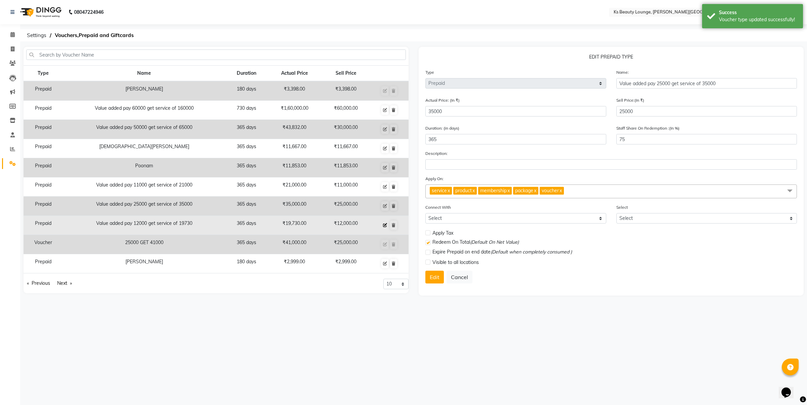
click at [387, 223] on button at bounding box center [384, 224] width 7 height 9
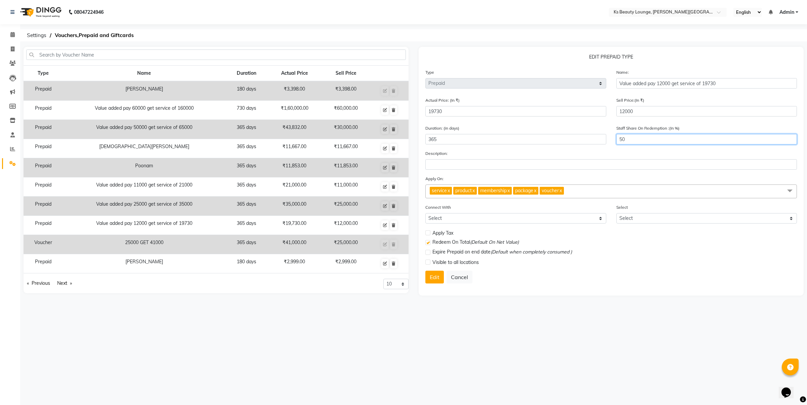
drag, startPoint x: 626, startPoint y: 135, endPoint x: 601, endPoint y: 137, distance: 24.9
click at [601, 137] on div "Duration: (in days) 365 Staff Share On Redemption :(In %) 50" at bounding box center [611, 136] width 382 height 25
click at [432, 278] on button "Edit" at bounding box center [434, 276] width 18 height 13
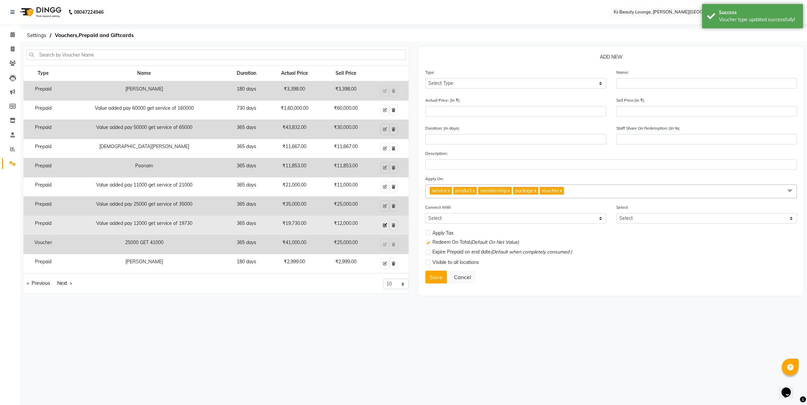
click at [384, 226] on icon at bounding box center [385, 225] width 4 height 4
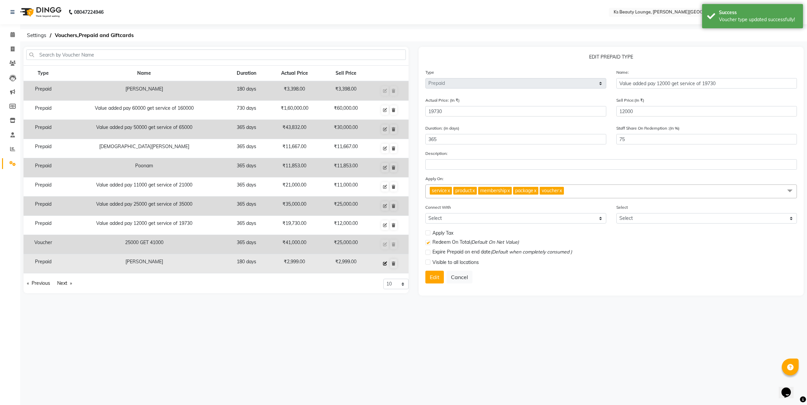
click at [384, 261] on button at bounding box center [384, 263] width 7 height 9
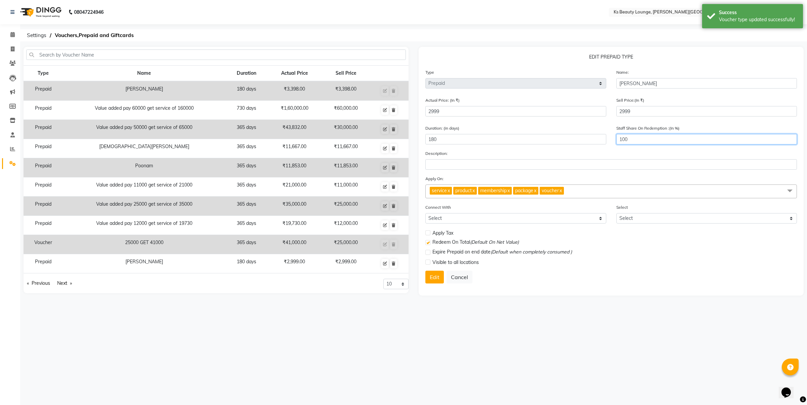
drag, startPoint x: 630, startPoint y: 138, endPoint x: 589, endPoint y: 140, distance: 41.4
click at [589, 140] on div "Duration: (in days) 180 Staff Share On Redemption :(In %) 100" at bounding box center [611, 136] width 382 height 25
click at [431, 274] on button "Edit" at bounding box center [434, 276] width 18 height 13
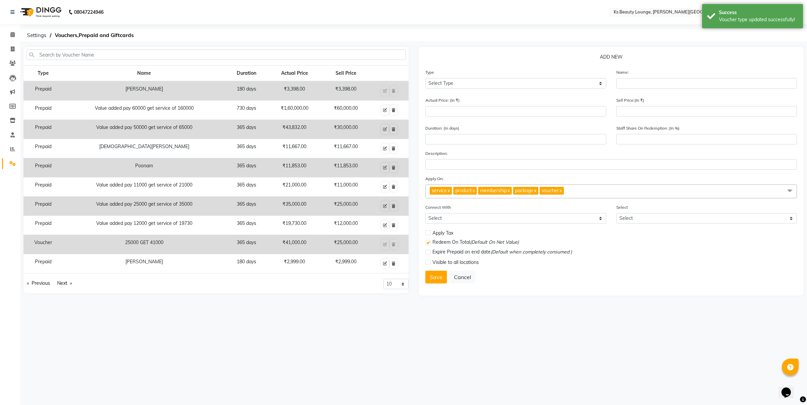
click at [5, 40] on li "Calendar" at bounding box center [10, 35] width 20 height 14
click at [8, 37] on span at bounding box center [13, 35] width 12 height 8
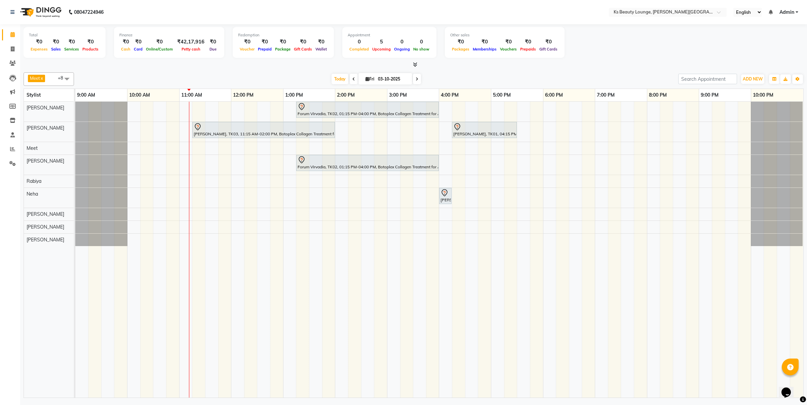
click at [413, 78] on span at bounding box center [417, 79] width 8 height 10
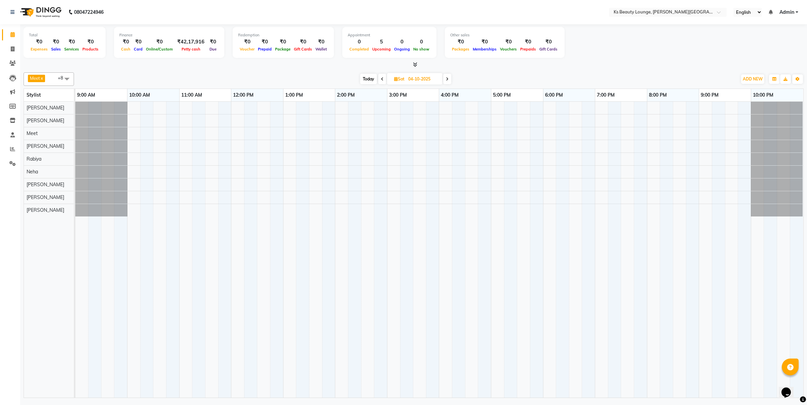
click at [447, 78] on icon at bounding box center [447, 79] width 3 height 4
click at [237, 133] on div "[PERSON_NAME], 04:00 PM-04:30 PM, Natural Hair Color - Natural Root Touch-up (u…" at bounding box center [439, 250] width 728 height 296
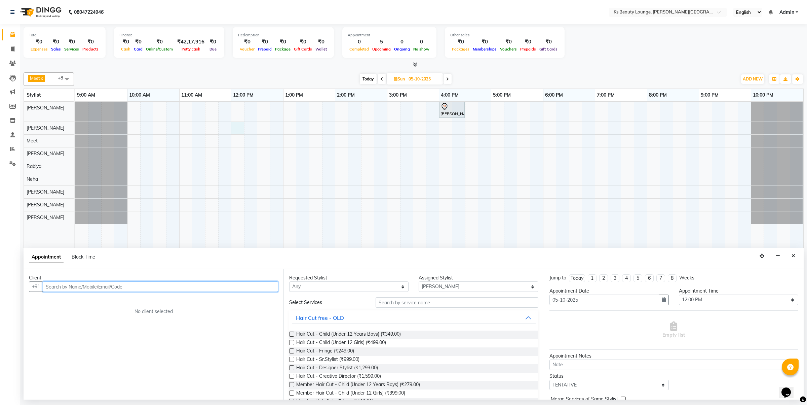
click at [88, 281] on input "text" at bounding box center [160, 286] width 235 height 10
click at [268, 285] on span "Add Client" at bounding box center [264, 286] width 23 height 6
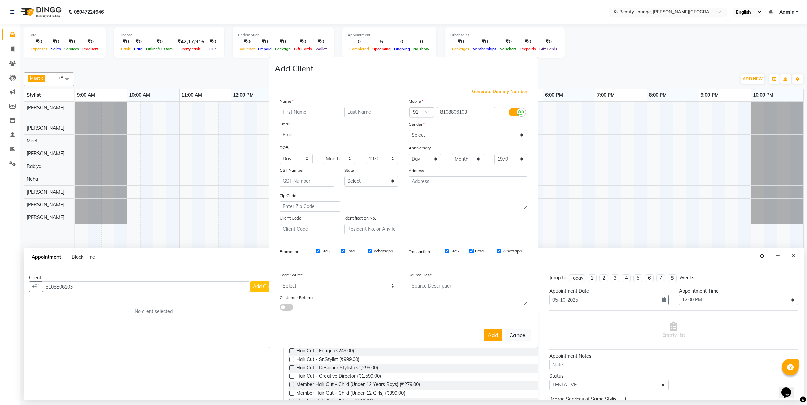
click at [304, 116] on input "text" at bounding box center [307, 112] width 54 height 10
click at [492, 123] on div "Gender" at bounding box center [468, 124] width 129 height 9
click at [488, 133] on select "Select [DEMOGRAPHIC_DATA] [DEMOGRAPHIC_DATA] Other Prefer Not To Say" at bounding box center [468, 135] width 119 height 10
click at [409, 130] on select "Select [DEMOGRAPHIC_DATA] [DEMOGRAPHIC_DATA] Other Prefer Not To Say" at bounding box center [468, 135] width 119 height 10
click at [484, 330] on button "Add" at bounding box center [493, 335] width 19 height 12
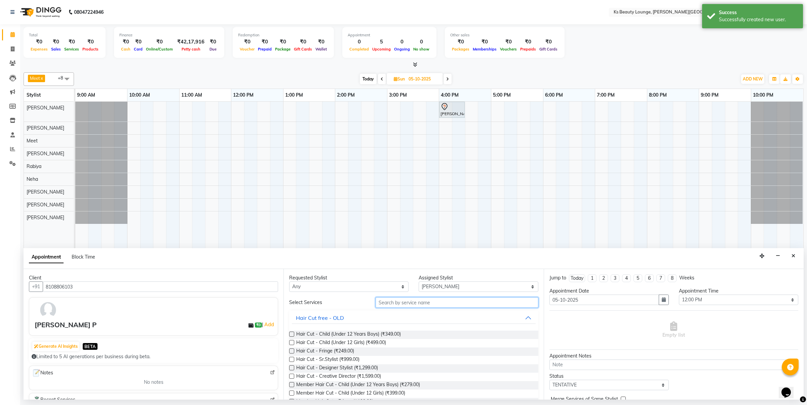
click at [399, 304] on input "text" at bounding box center [457, 302] width 163 height 10
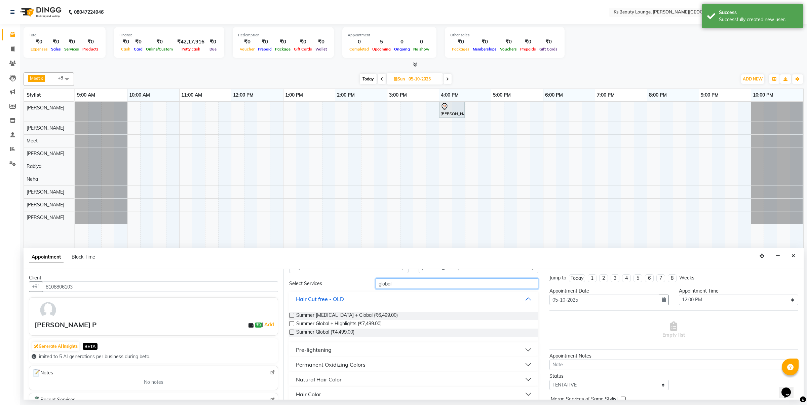
scroll to position [26, 0]
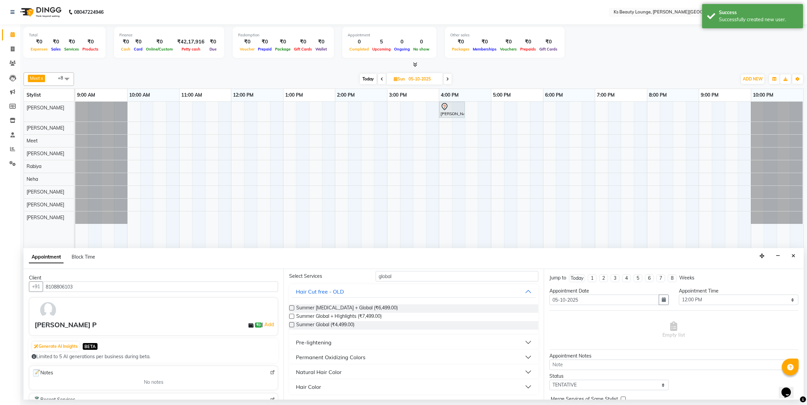
click at [325, 375] on div "Natural Hair Color" at bounding box center [319, 372] width 46 height 8
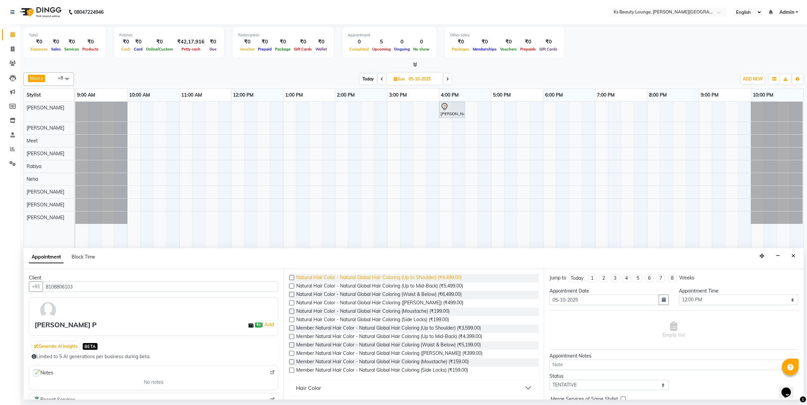
scroll to position [138, 0]
click at [291, 286] on label at bounding box center [291, 284] width 5 height 5
click at [291, 286] on input "checkbox" at bounding box center [291, 285] width 4 height 4
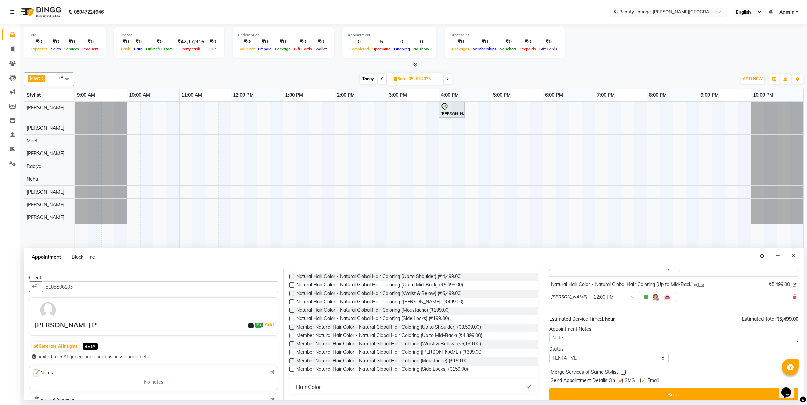
scroll to position [41, 0]
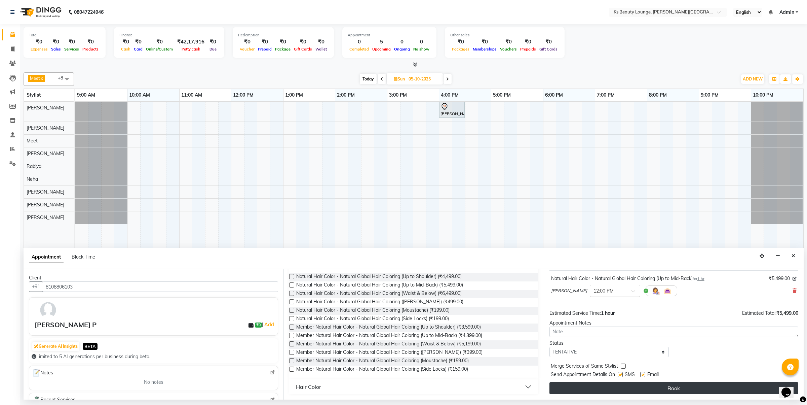
click at [657, 389] on button "Book" at bounding box center [673, 388] width 249 height 12
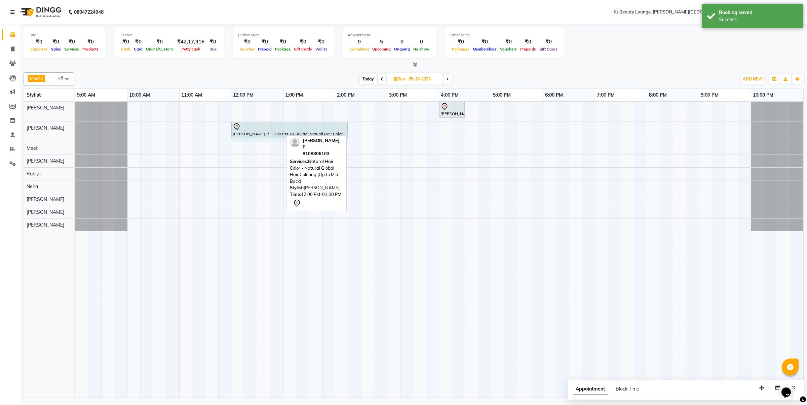
drag, startPoint x: 282, startPoint y: 127, endPoint x: 340, endPoint y: 129, distance: 58.2
click at [75, 129] on div "[PERSON_NAME] P, 12:00 PM-01:00 PM, Natural Hair Color - Natural Global Hair Co…" at bounding box center [75, 132] width 0 height 20
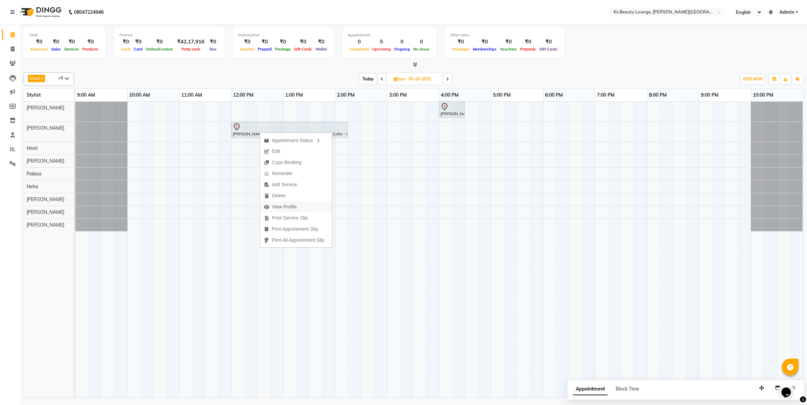
click at [303, 205] on button "View Profile" at bounding box center [296, 206] width 72 height 11
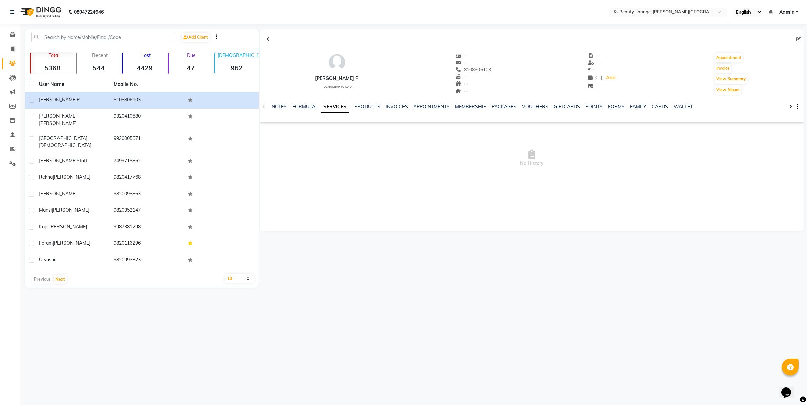
drag, startPoint x: 456, startPoint y: 70, endPoint x: 490, endPoint y: 68, distance: 34.4
click at [490, 68] on div "[PERSON_NAME] P [DEMOGRAPHIC_DATA] -- -- 8108806103 -- -- -- -- -- ₹ -- 0 | Add…" at bounding box center [532, 70] width 544 height 50
copy span "8108806103"
click at [7, 33] on span at bounding box center [13, 35] width 12 height 8
